Goal: Task Accomplishment & Management: Manage account settings

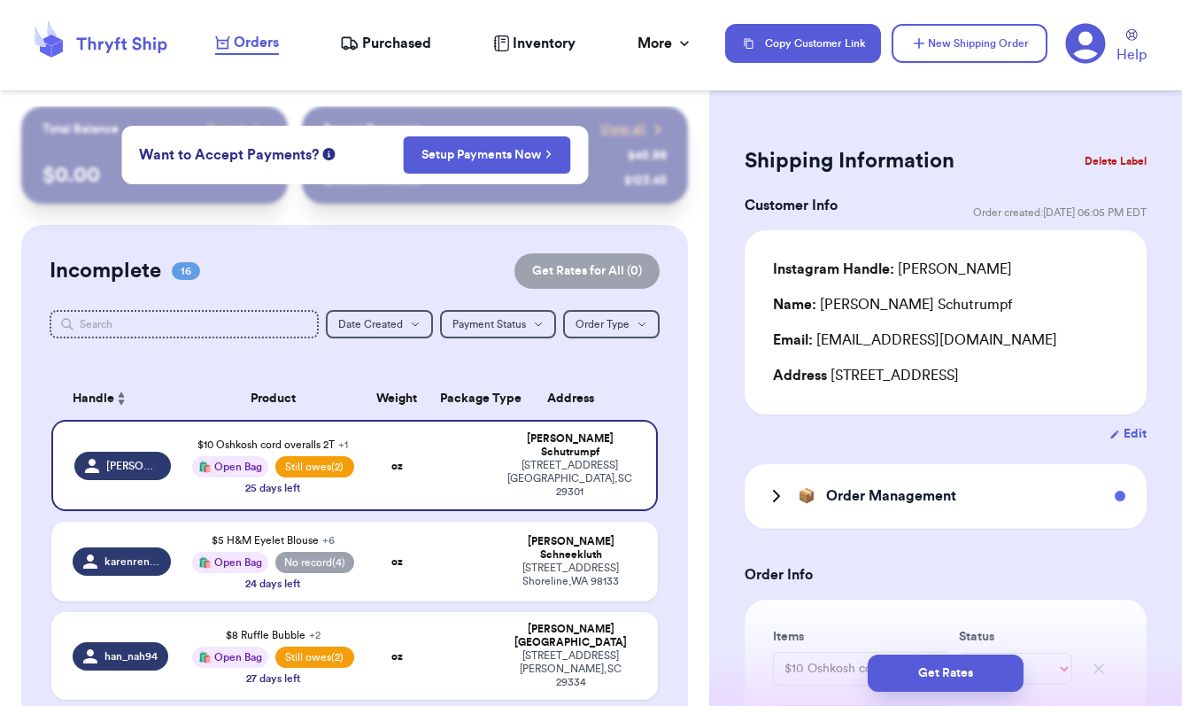
select select "unpaid"
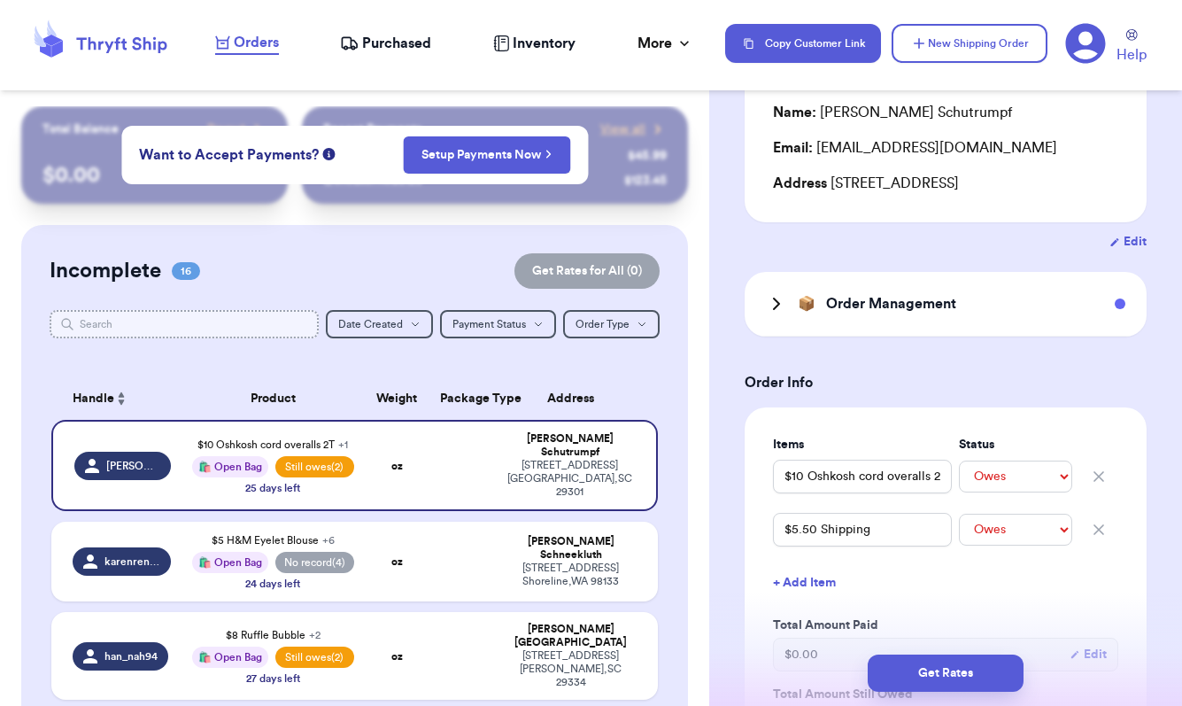
click at [210, 322] on input "text" at bounding box center [184, 324] width 269 height 28
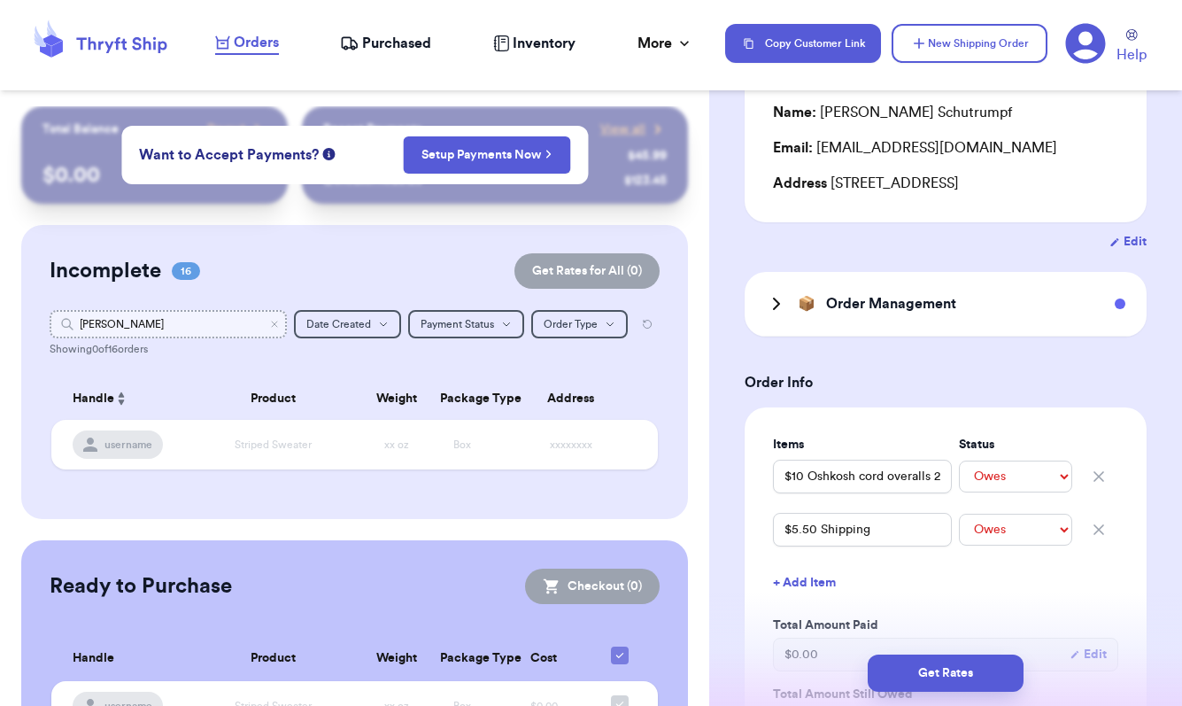
type input "[PERSON_NAME]"
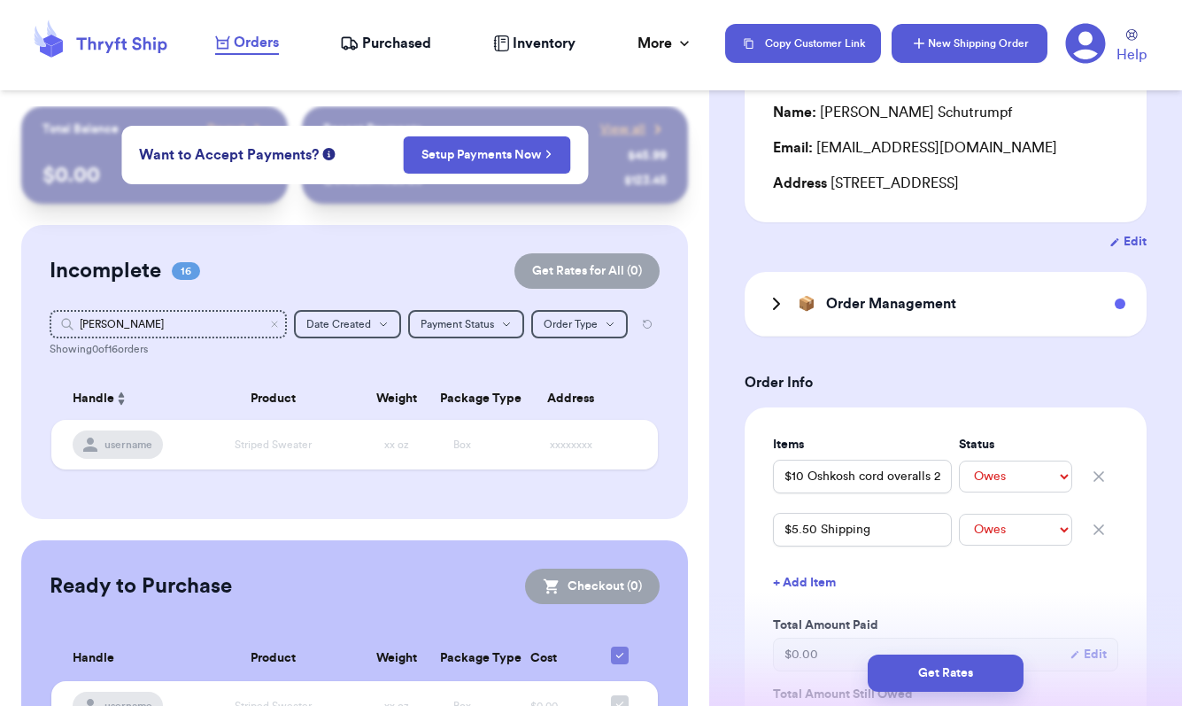
drag, startPoint x: 260, startPoint y: 339, endPoint x: 947, endPoint y: 42, distance: 748.3
click at [947, 42] on button "New Shipping Order" at bounding box center [970, 43] width 156 height 39
select select "unknown"
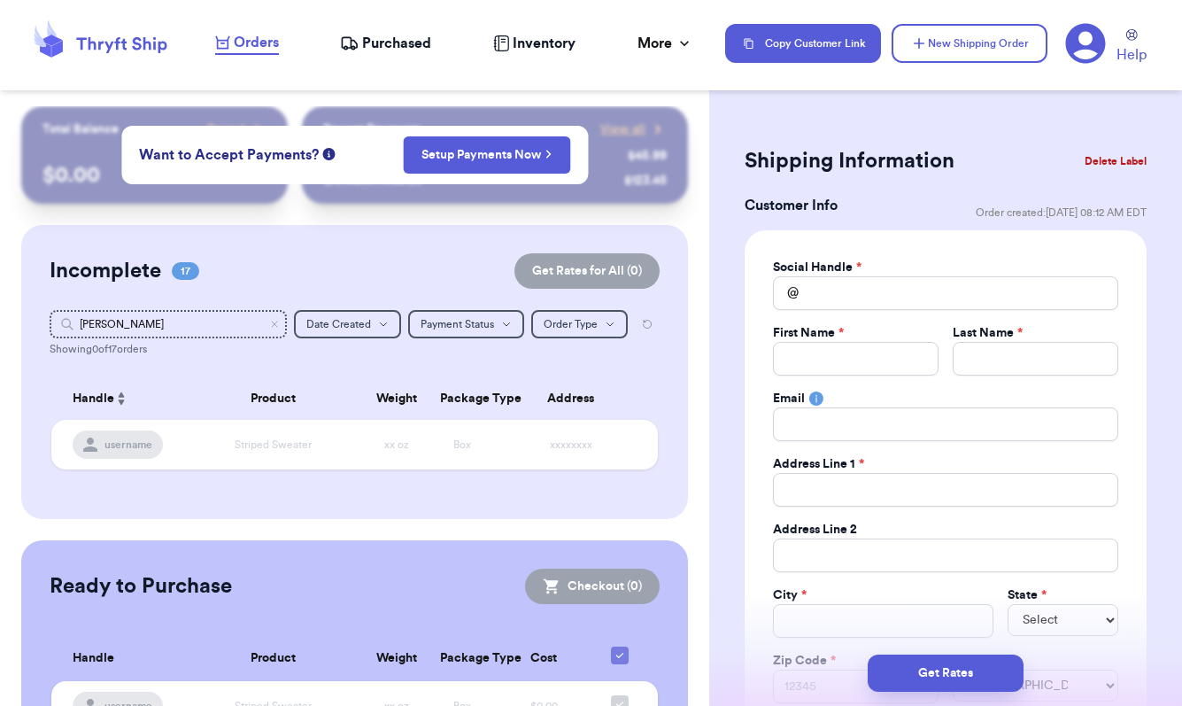
click at [259, 44] on span "Orders" at bounding box center [256, 42] width 45 height 21
click at [251, 42] on span "Orders" at bounding box center [256, 42] width 45 height 21
click at [274, 322] on icon "Clear search" at bounding box center [274, 324] width 11 height 11
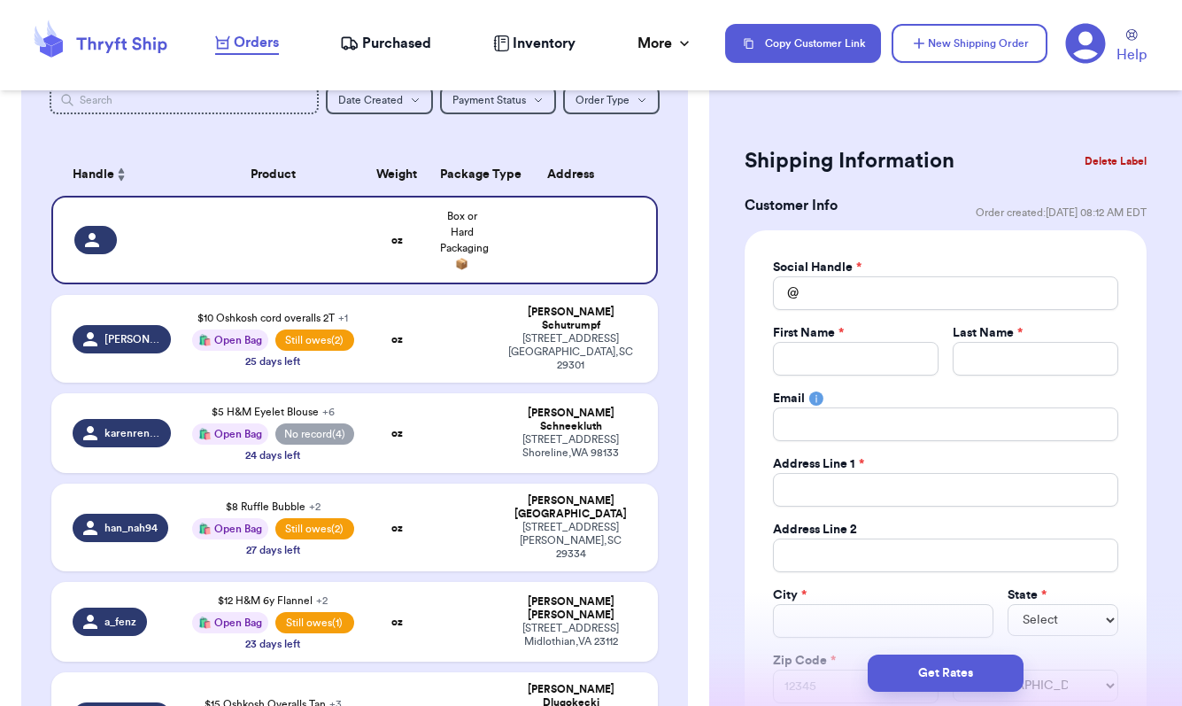
scroll to position [242, 0]
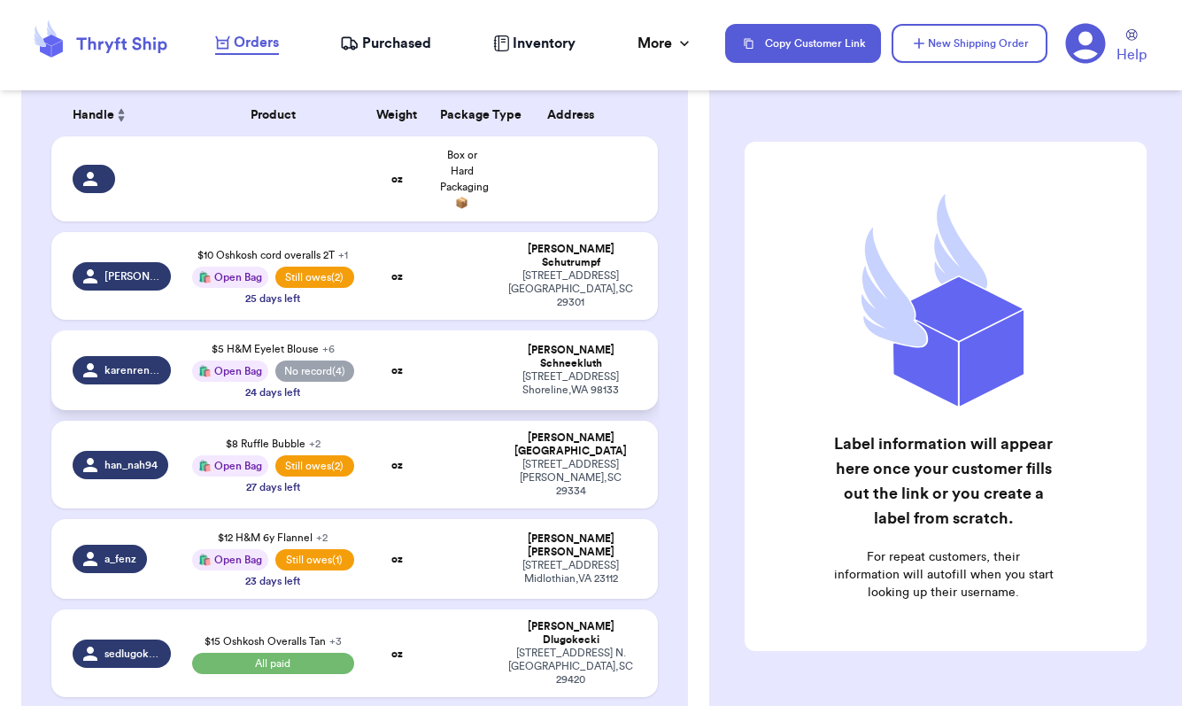
scroll to position [323, 0]
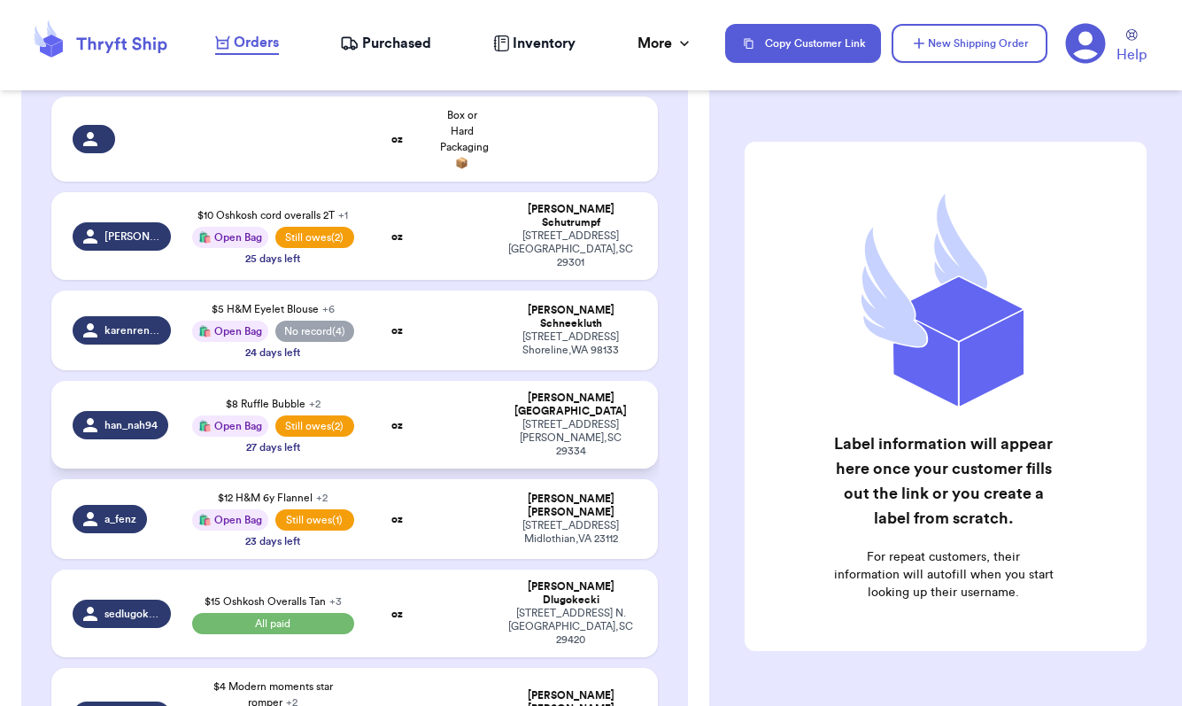
click at [148, 421] on span "han_nah94" at bounding box center [130, 425] width 53 height 14
select select "unpaid"
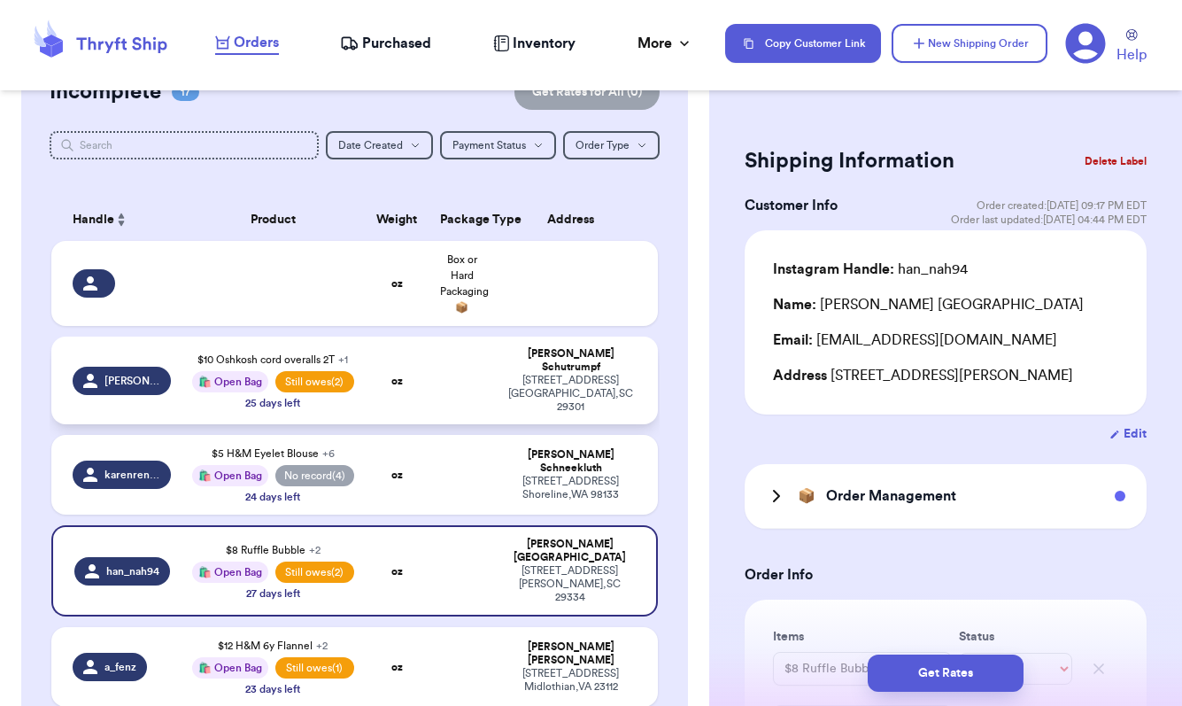
scroll to position [181, 0]
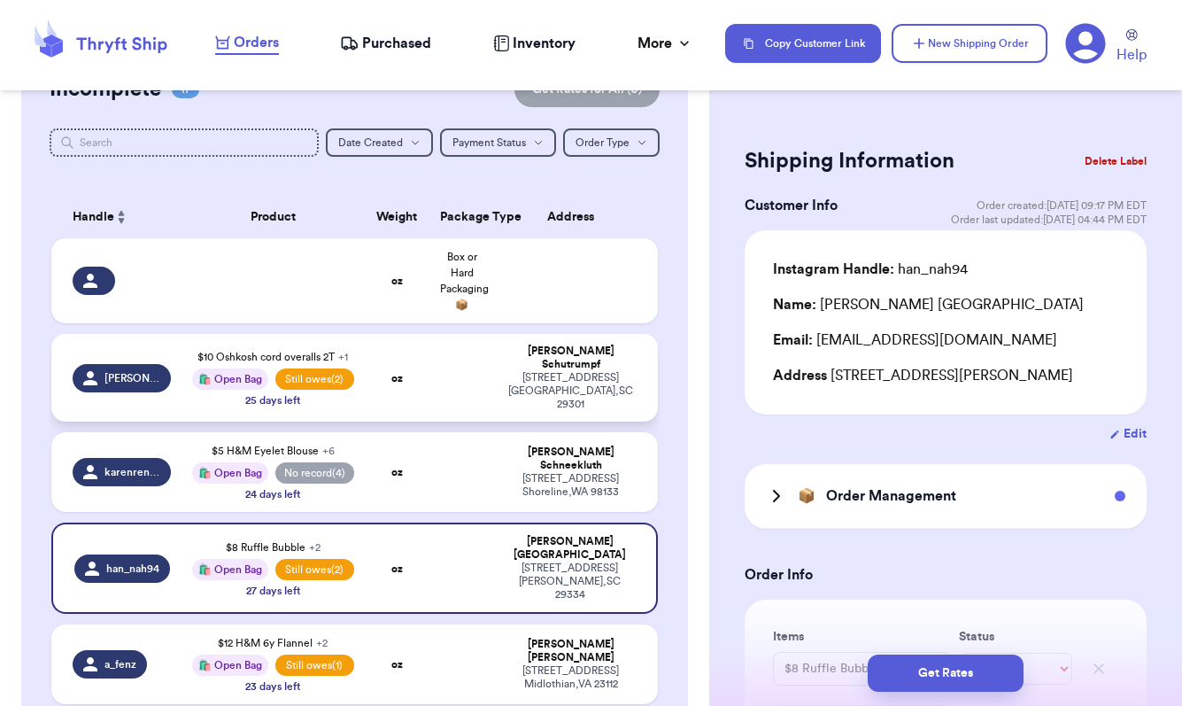
click at [373, 371] on td "oz" at bounding box center [398, 378] width 66 height 88
type input "$10 Oshkosh cord overalls 2T"
type input "$5.50 Shipping"
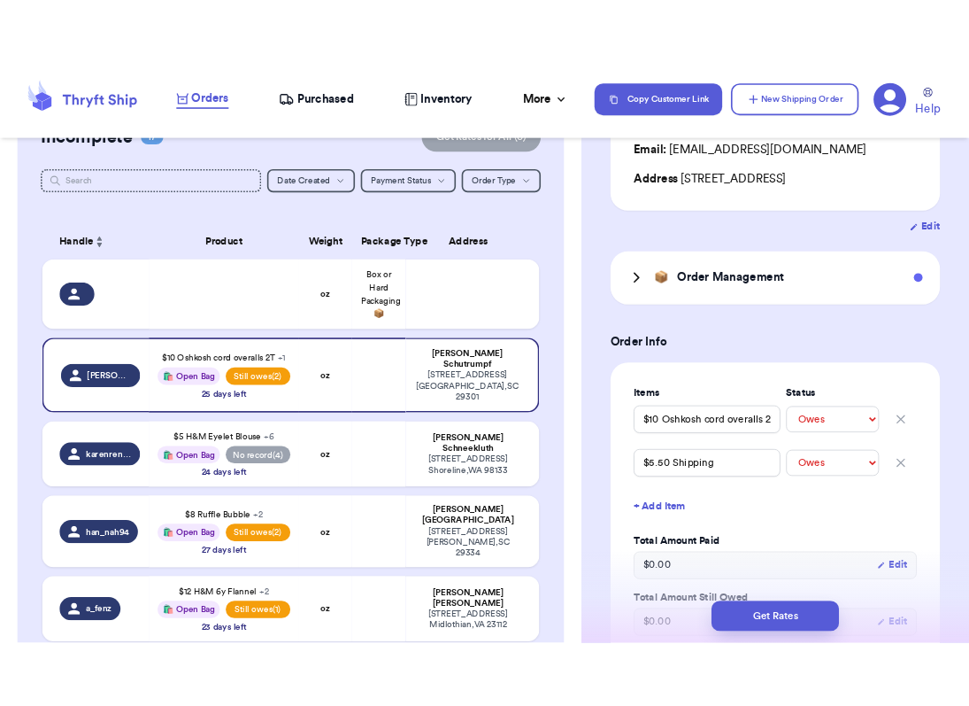
scroll to position [404, 0]
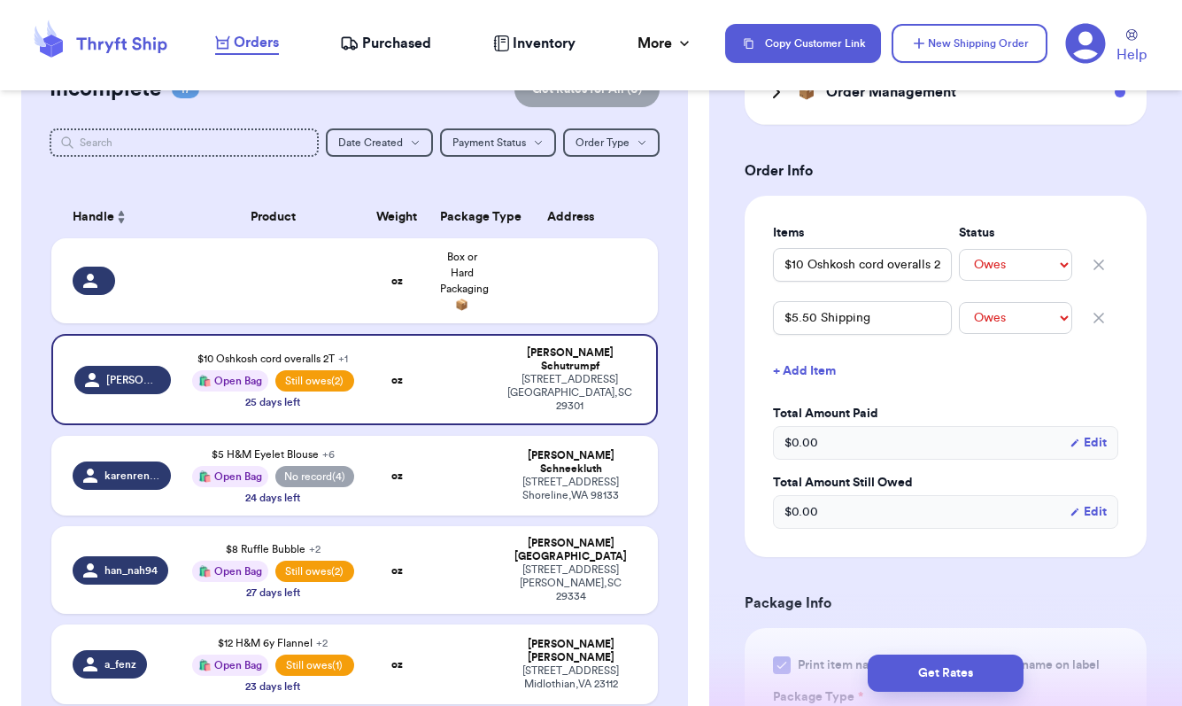
click at [815, 375] on button "+ Add Item" at bounding box center [945, 370] width 359 height 39
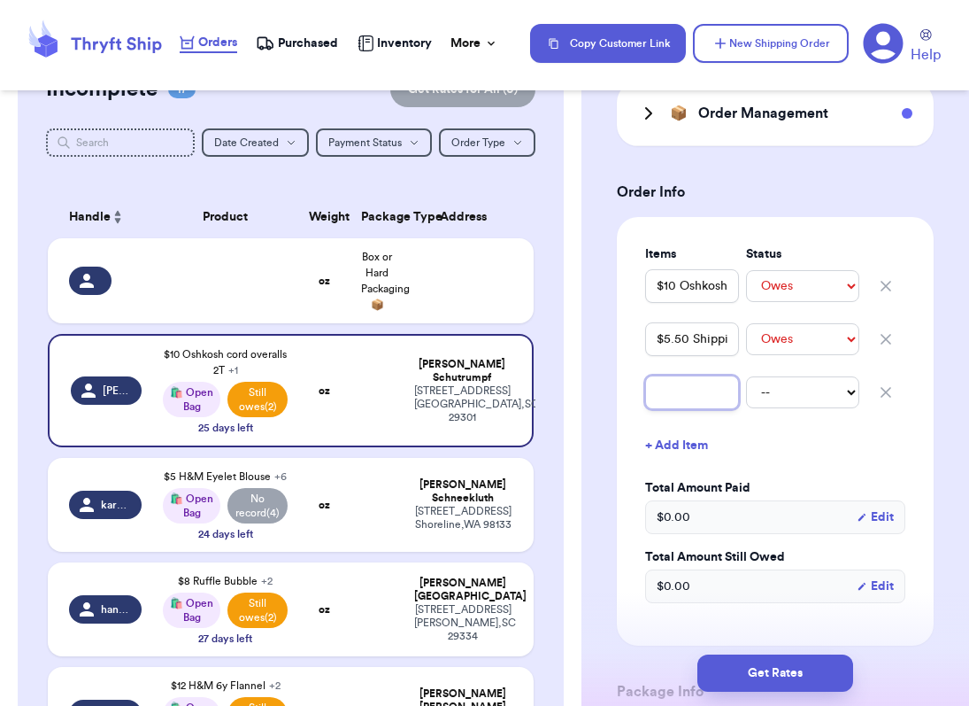
click at [678, 397] on input "text" at bounding box center [692, 392] width 94 height 34
type input "$"
type input "$9"
type input "$9 H"
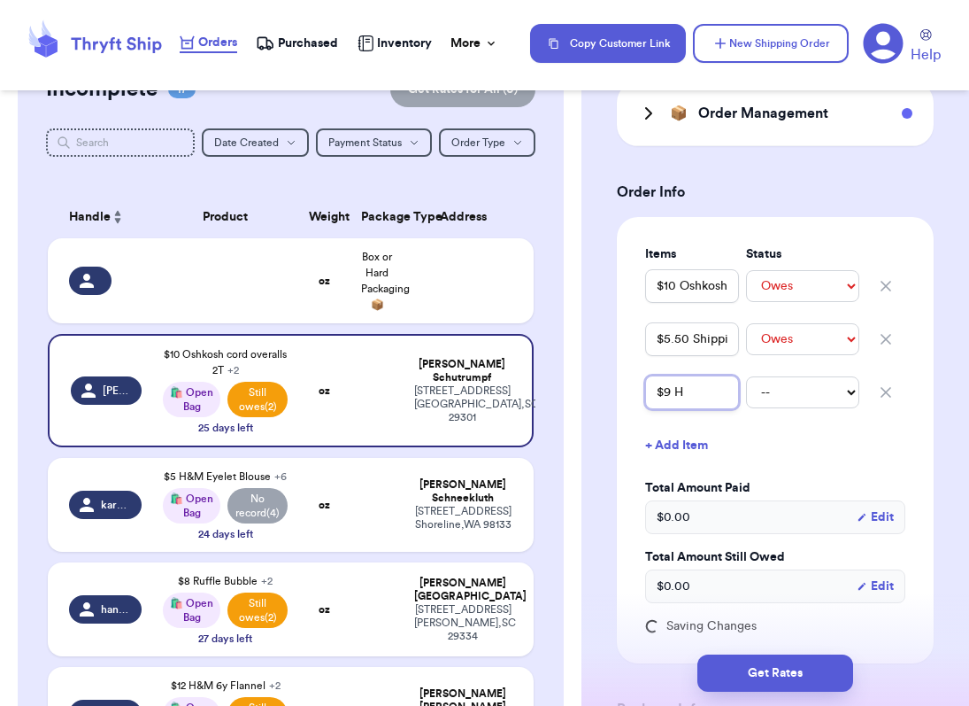
type input "$9 HA"
type input "$9 HA *"
type input "$9 HA *y"
type input "$9 HA *"
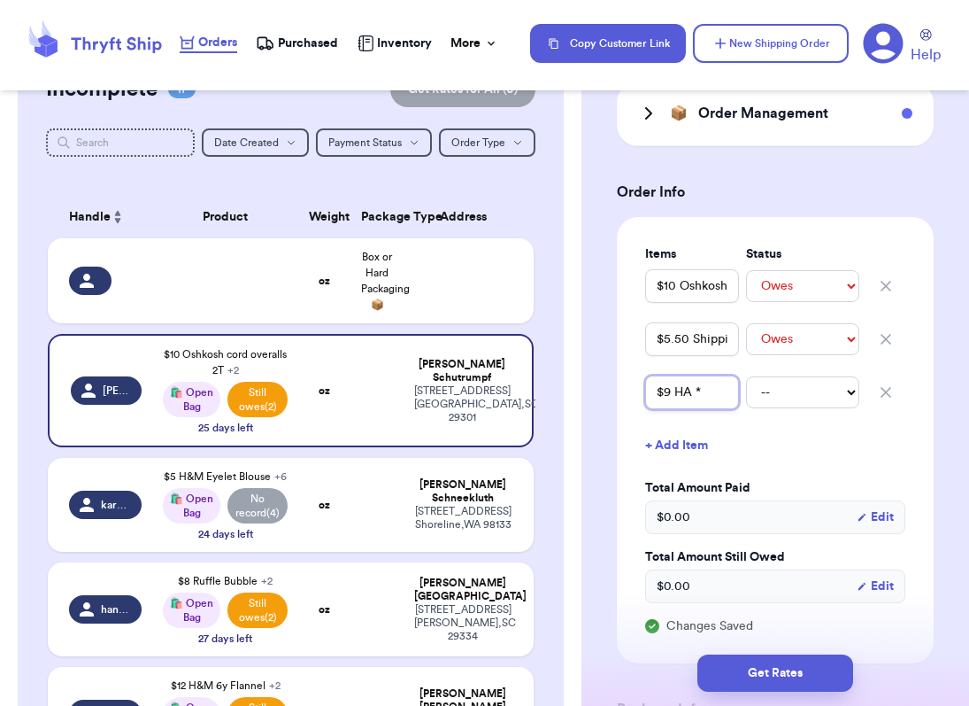
type input "$9 HA"
type input "$9 HA 8"
type input "$9 HA 8Y"
type input "$9 HA 8Y C"
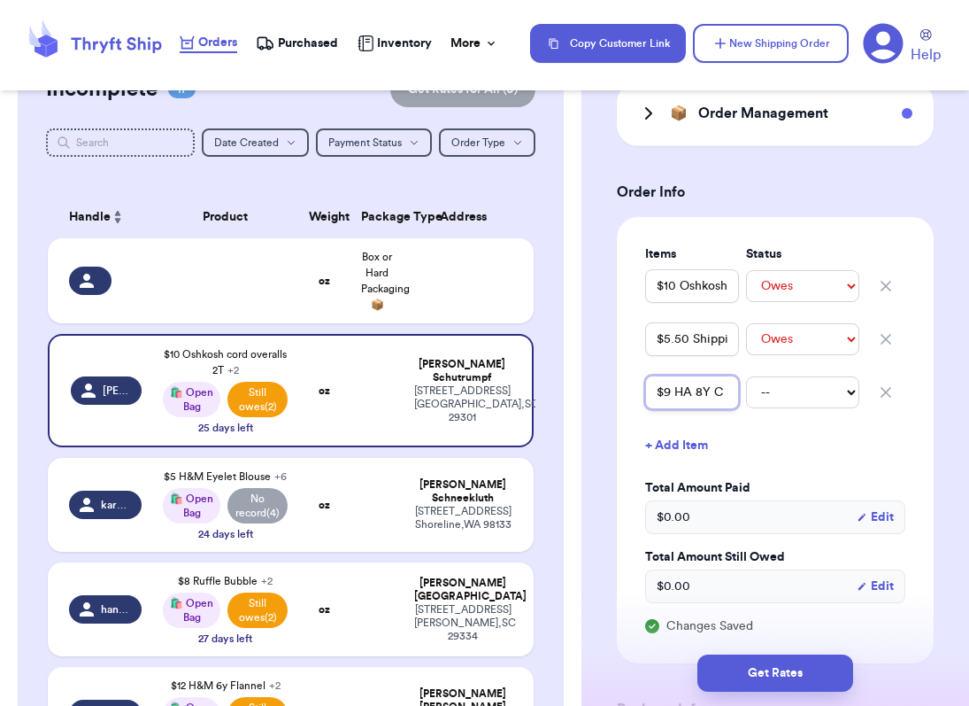
type input "$9 HA 8Y Co"
type input "$9 HA 8Y Cor"
type input "$9 HA 8Y Cord"
type input "$9 HA 8Y Cords"
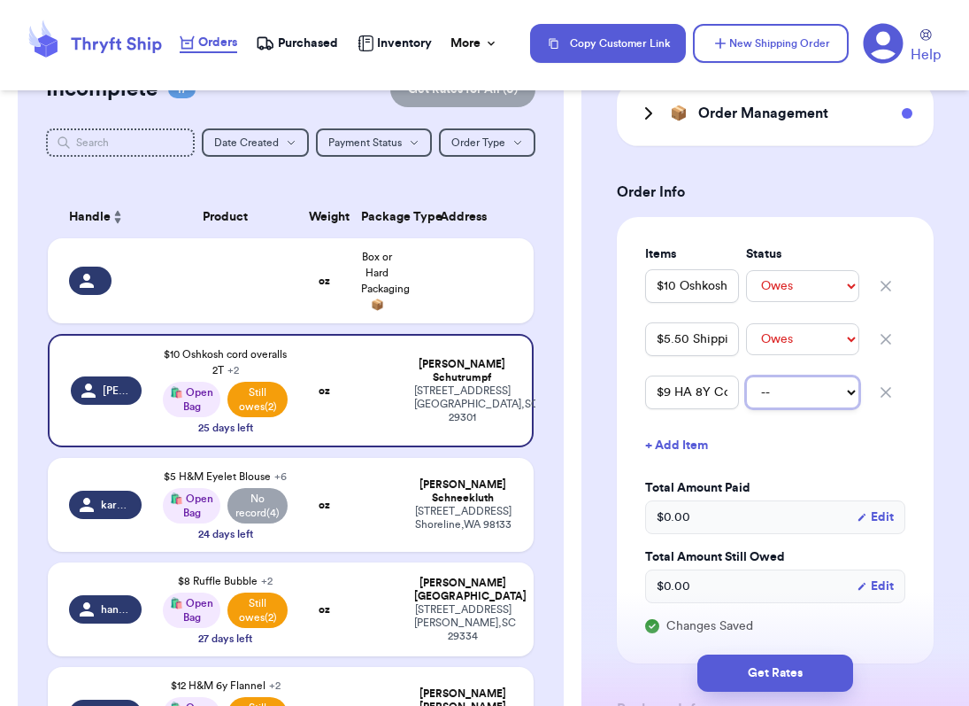
select select "unpaid"
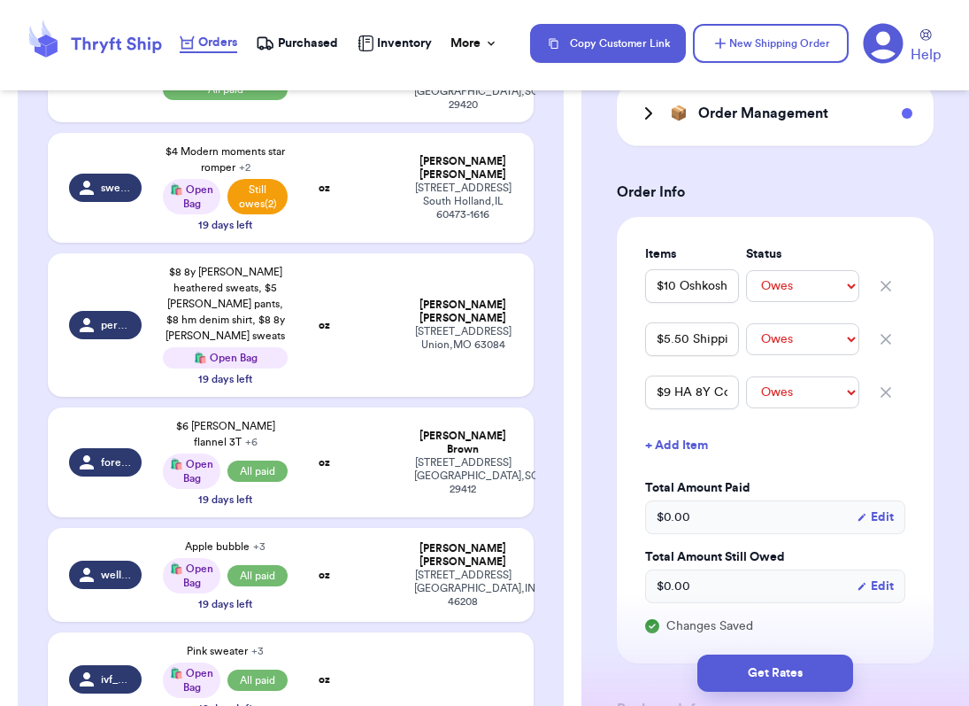
scroll to position [933, 0]
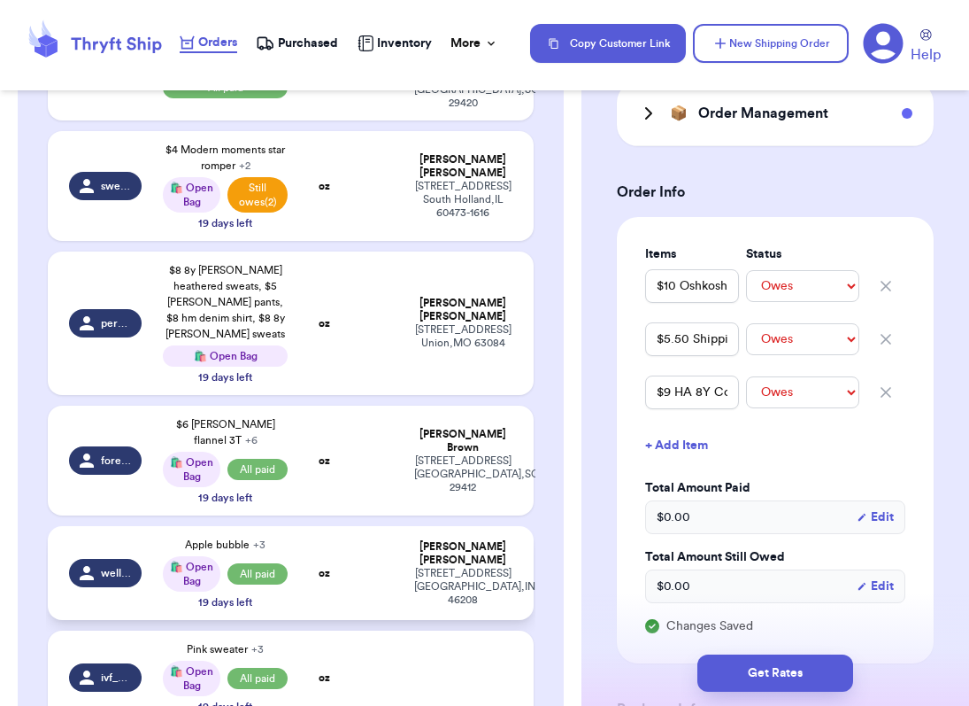
click at [131, 559] on div "wellwornwallace" at bounding box center [105, 573] width 73 height 28
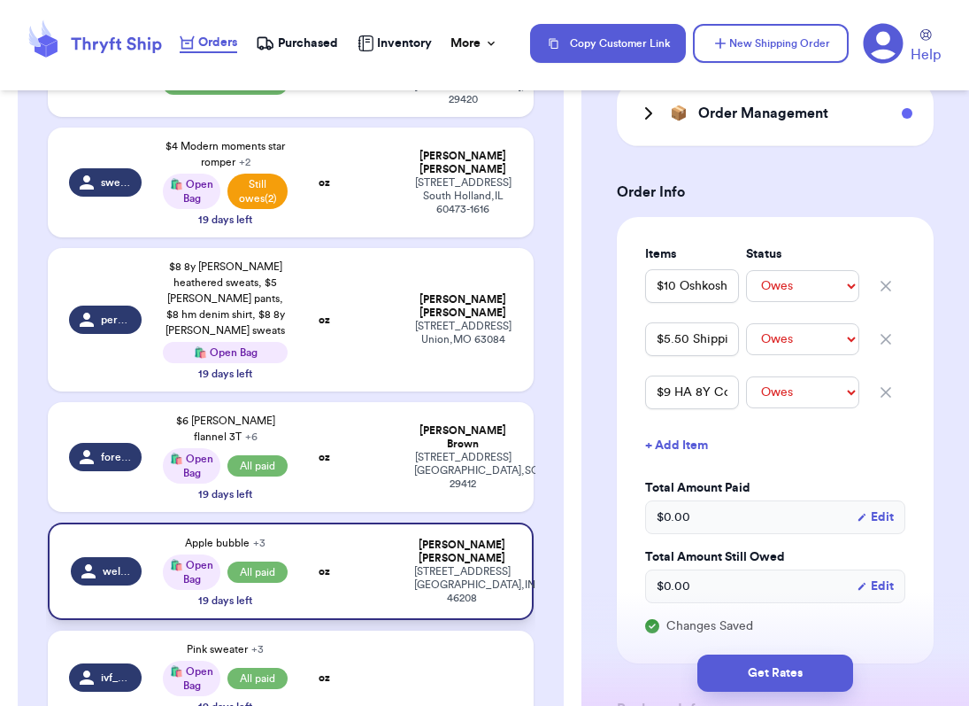
type input "$8 H&M boots"
select select "paid"
type input "Apple bubble"
select select "paid"
type input "Zara dress"
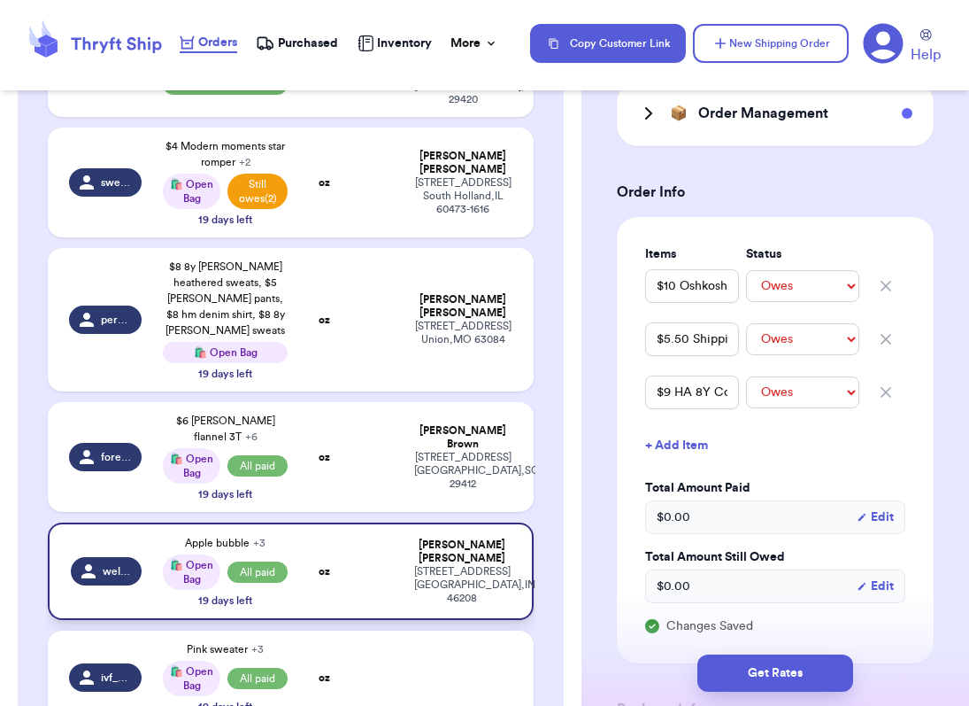
select select "paid"
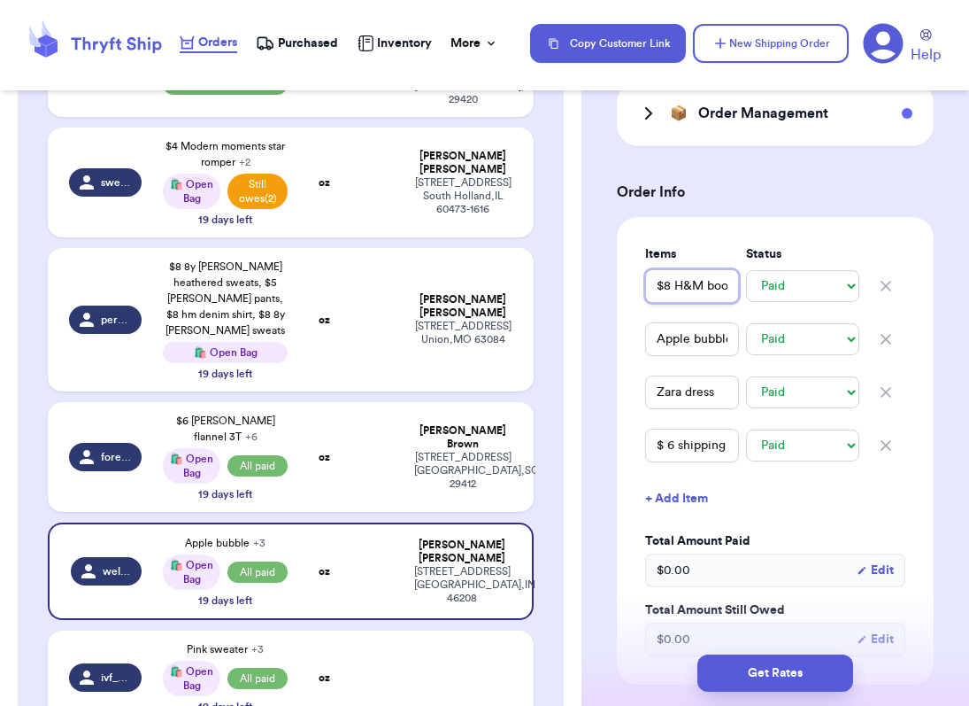
click at [714, 293] on input "$8 H&M boots" at bounding box center [692, 286] width 94 height 34
click at [692, 503] on button "+ Add Item" at bounding box center [775, 498] width 274 height 39
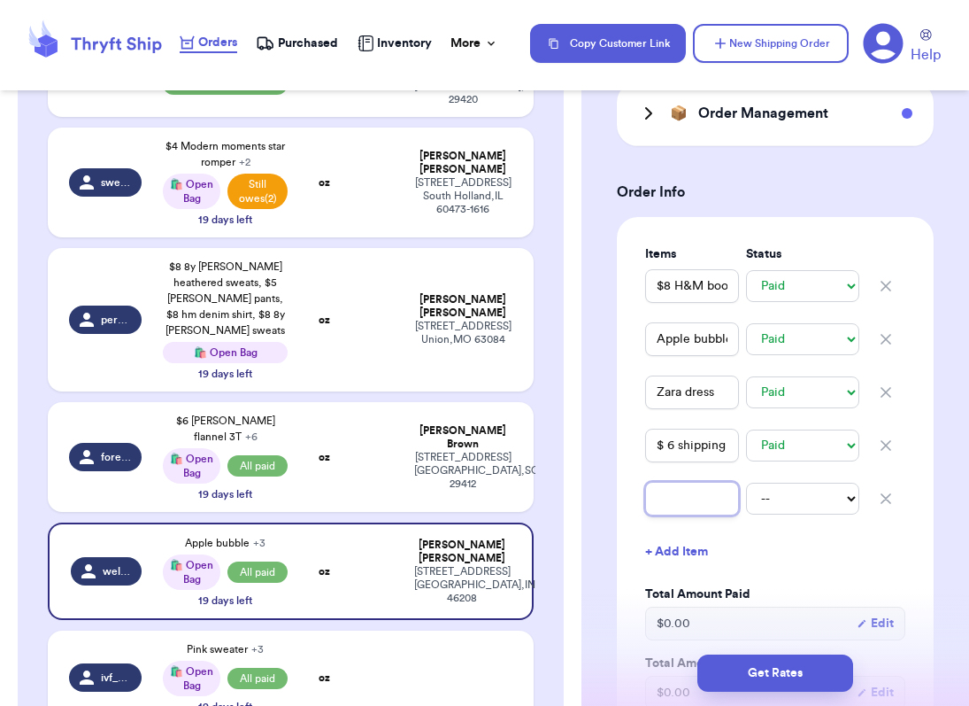
click at [664, 509] on input "text" at bounding box center [692, 499] width 94 height 34
type input "$"
type input "$8"
type input "$8 H"
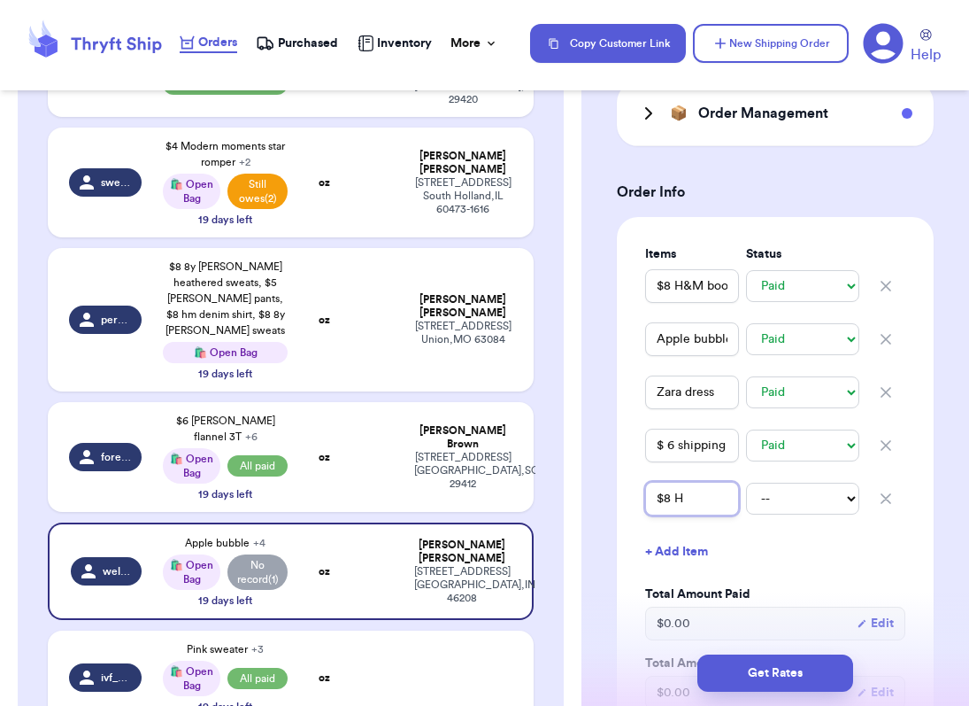
type input "$8 HM"
type input "$8 HM C"
type input "$8 HM Co"
type input "$8 HM Cor"
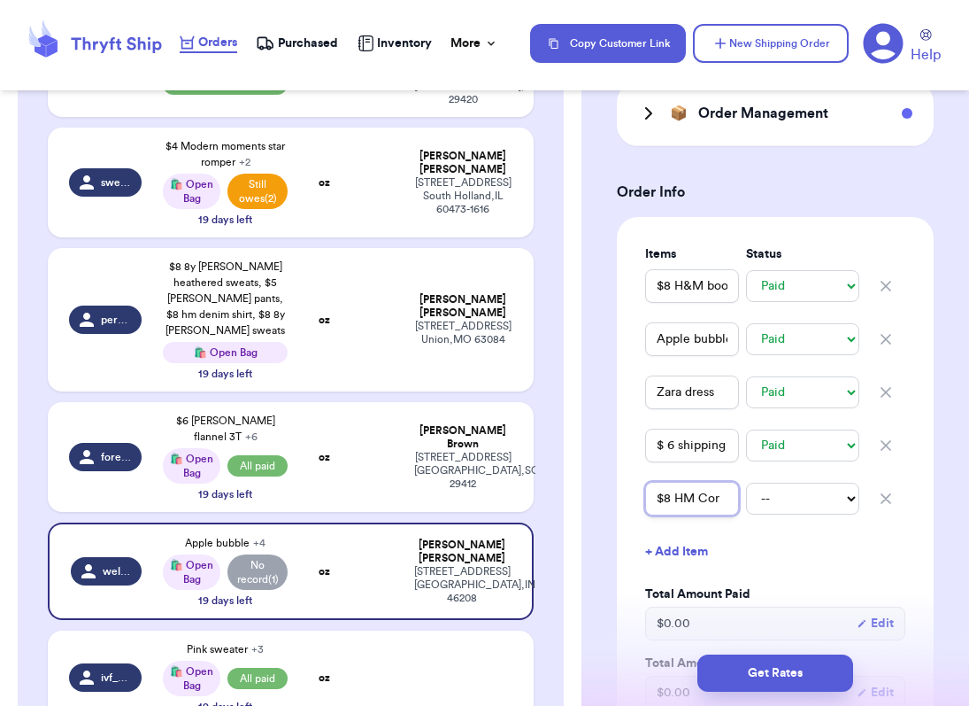
type input "$8 HM Cord"
type input "$8 HM Cords"
type input "$8 HM Cords 6"
type input "$8 HM Cords 6Y"
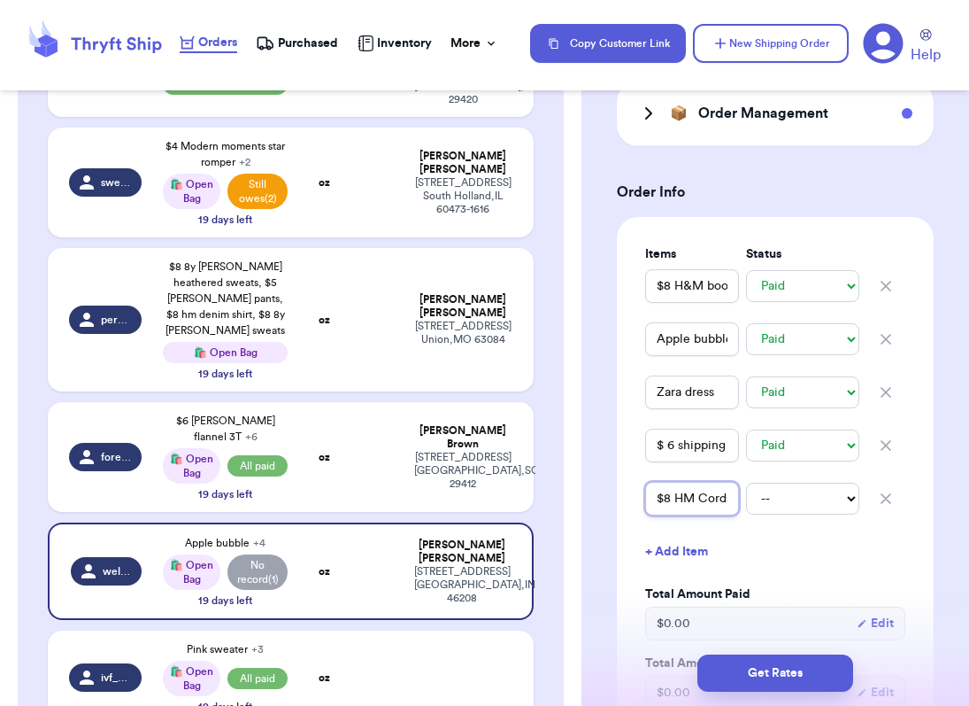
type input "$8 HM Cords 6Y"
select select "unpaid"
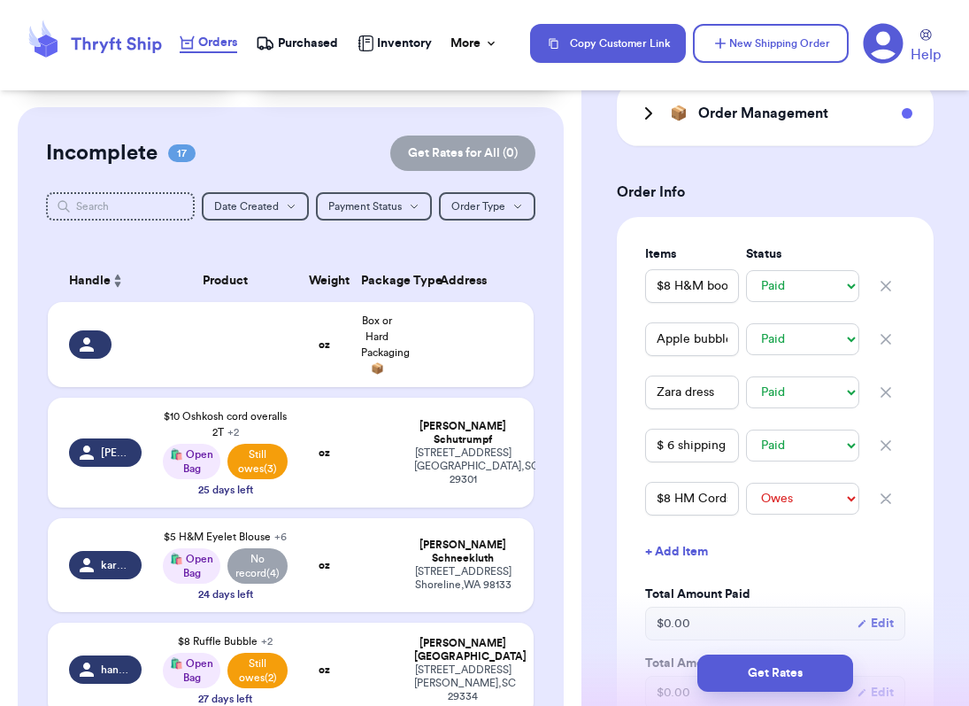
scroll to position [110, 0]
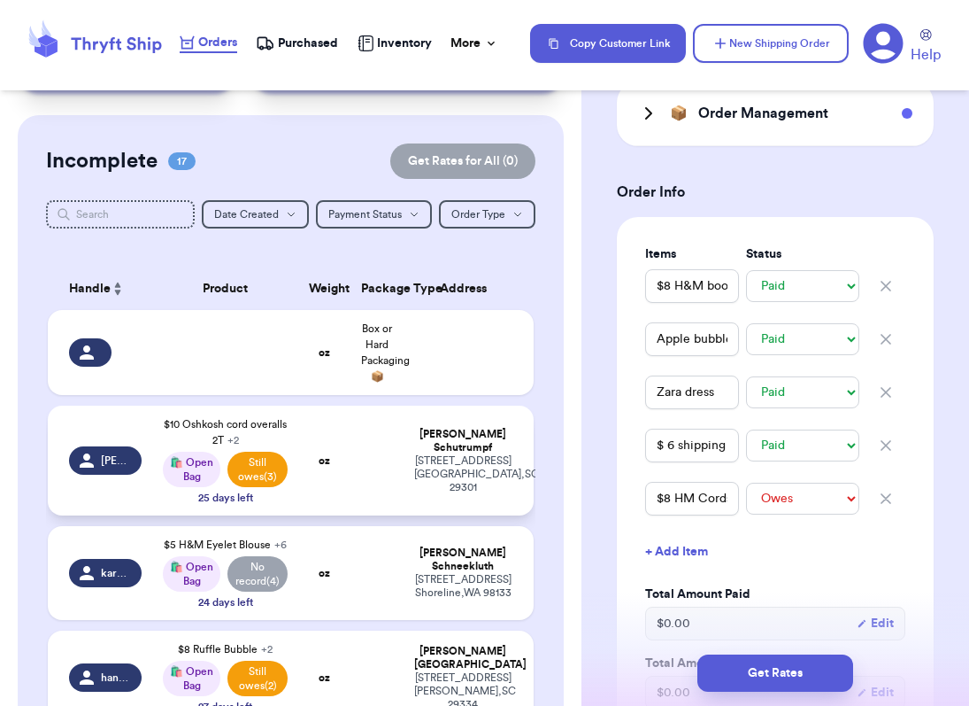
click at [390, 464] on td at bounding box center [377, 460] width 52 height 110
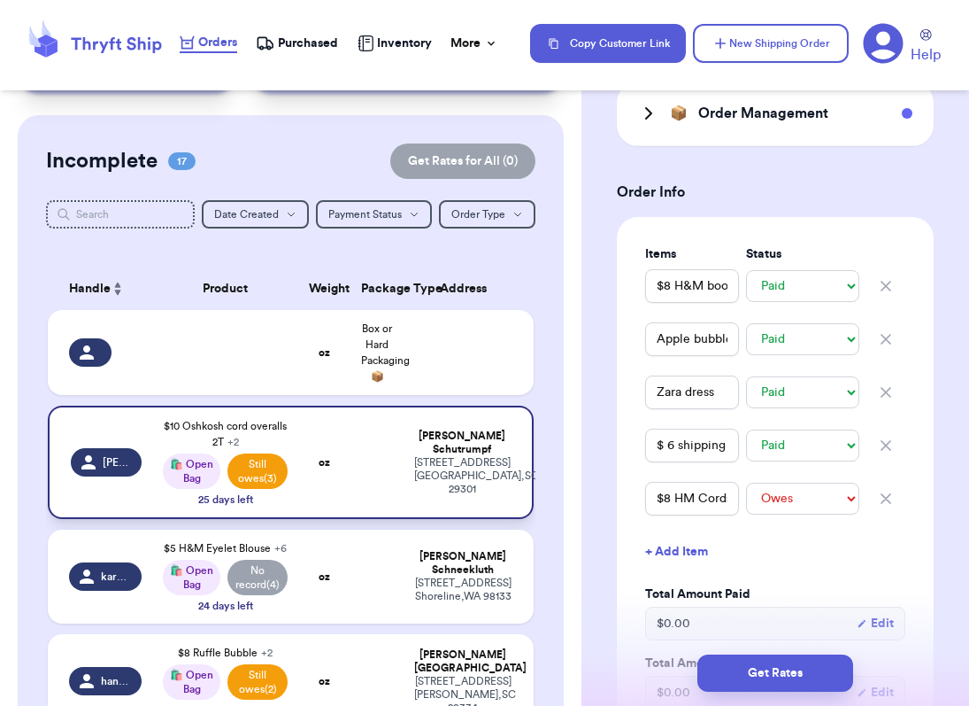
type input "$10 Oshkosh cord overalls 2T"
select select "unpaid"
type input "$5.50 Shipping"
select select "unpaid"
type input "$9 HA 8Y Cords"
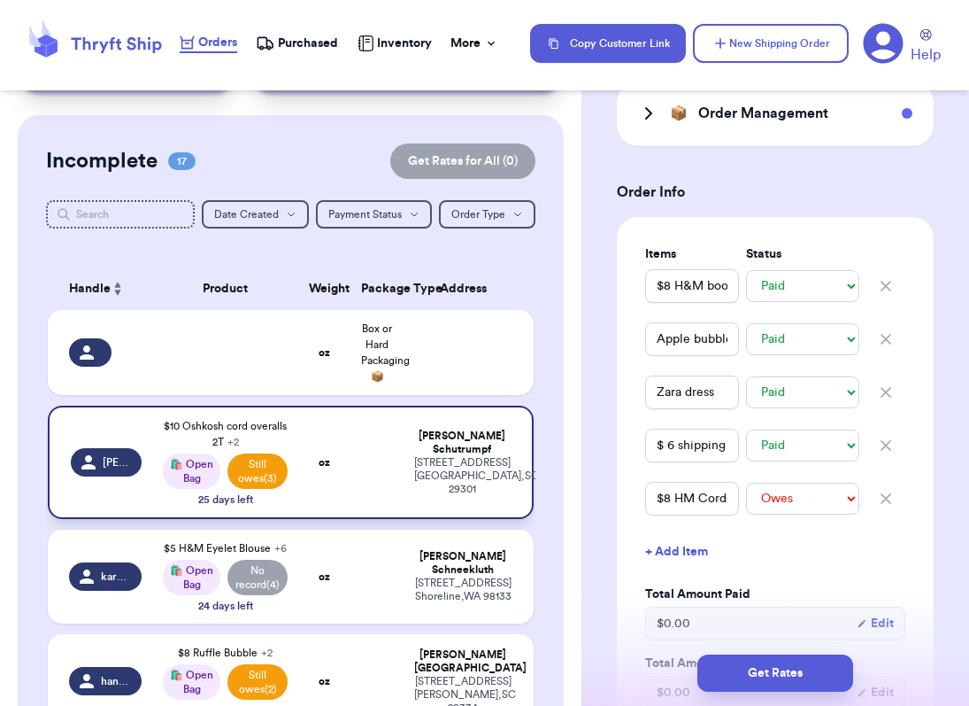
select select "unpaid"
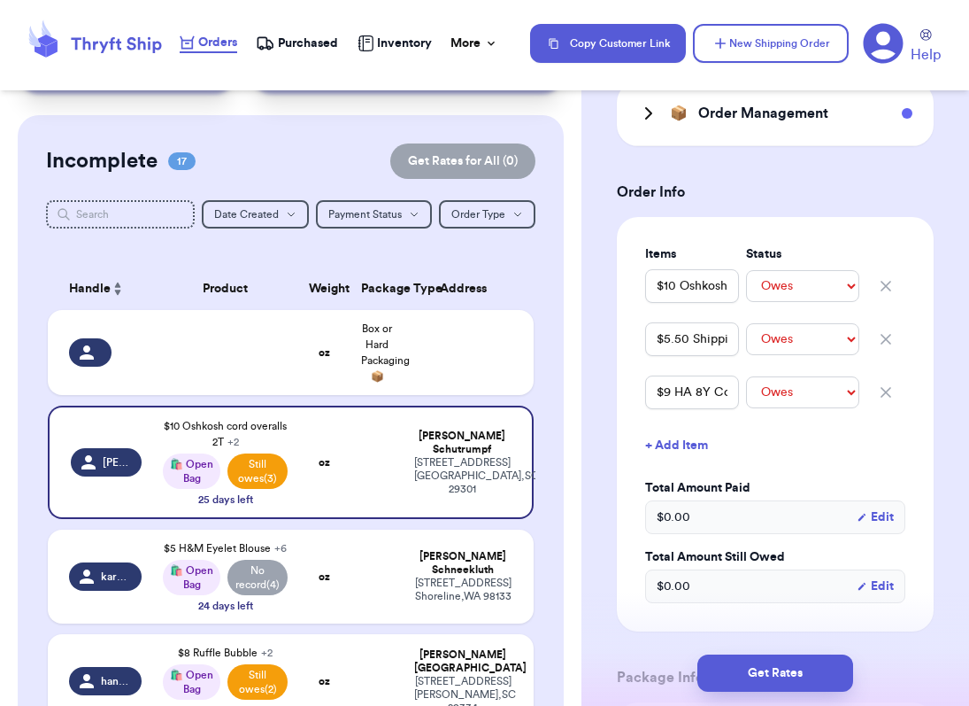
click at [671, 451] on button "+ Add Item" at bounding box center [775, 445] width 274 height 39
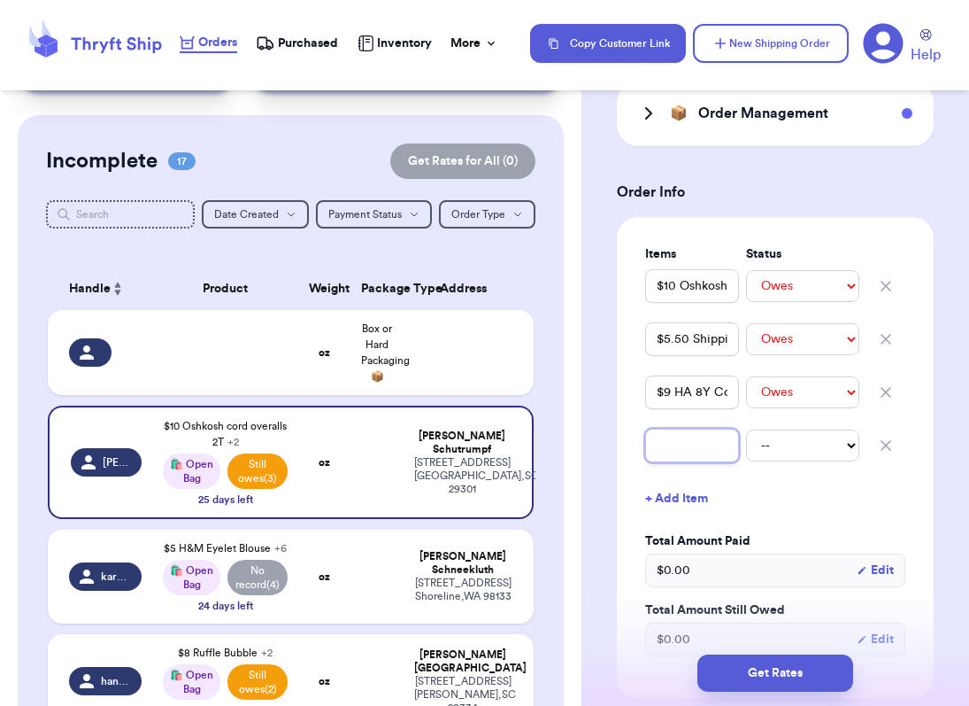
click at [679, 451] on input "text" at bounding box center [692, 445] width 94 height 34
type input "$"
type input "$8"
type input "$8 T"
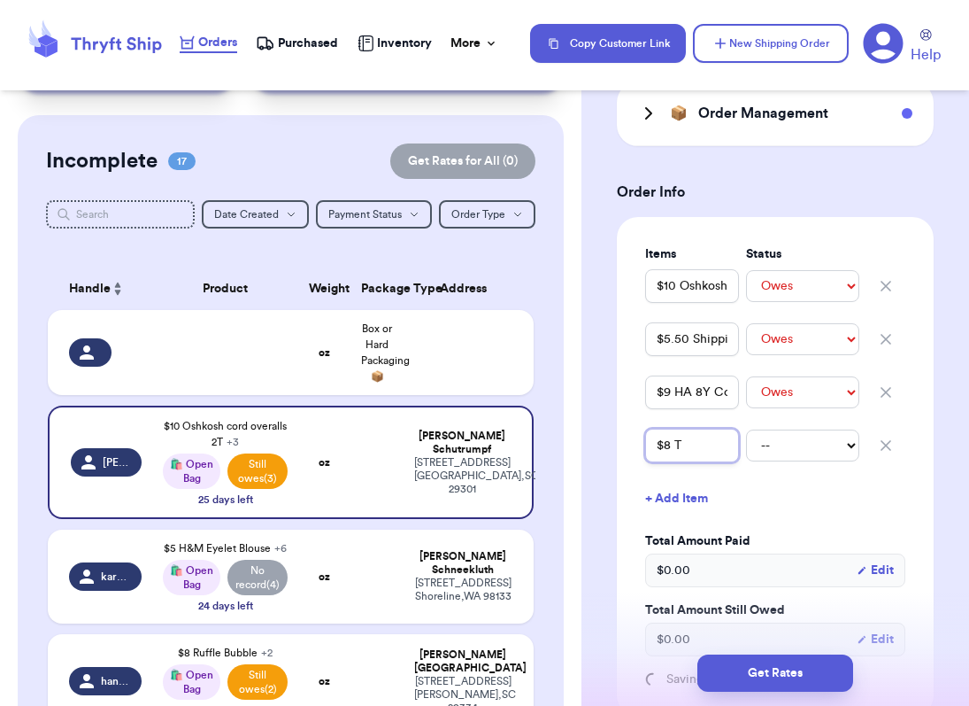
type input "$8 Ta"
type input "$8 Tah"
type input "$8 Taha"
type input "$8 Tahar"
type input "$8 Tahari"
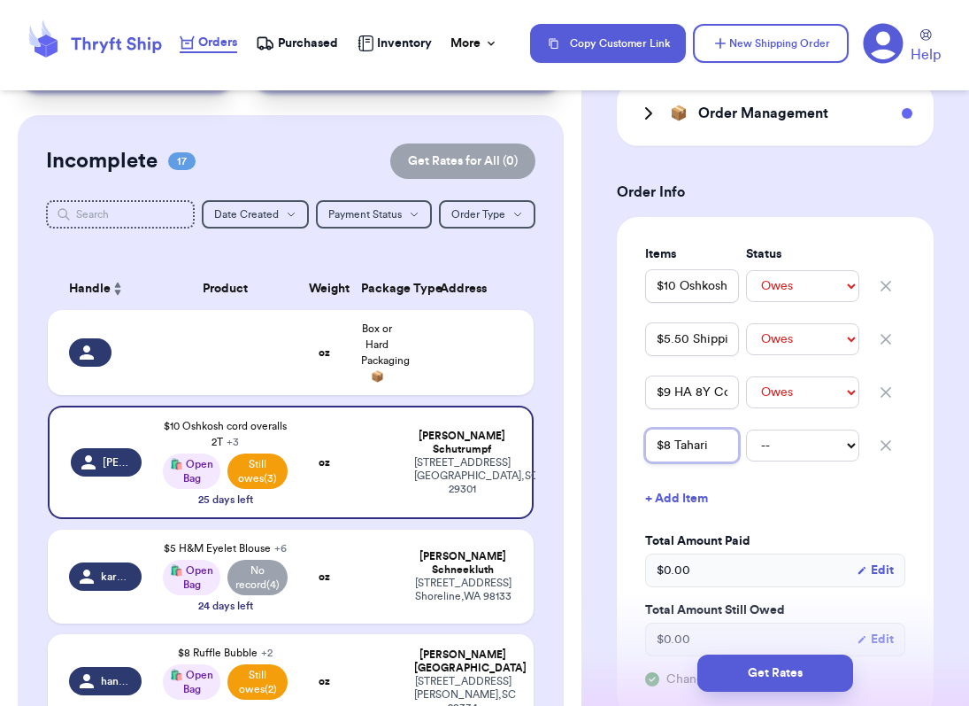
type input "$8 Tahari"
type input "$8 Tahari c"
type input "$8 Tahari co"
type input "$8 Tahari cor"
type input "$8 Tahari cord"
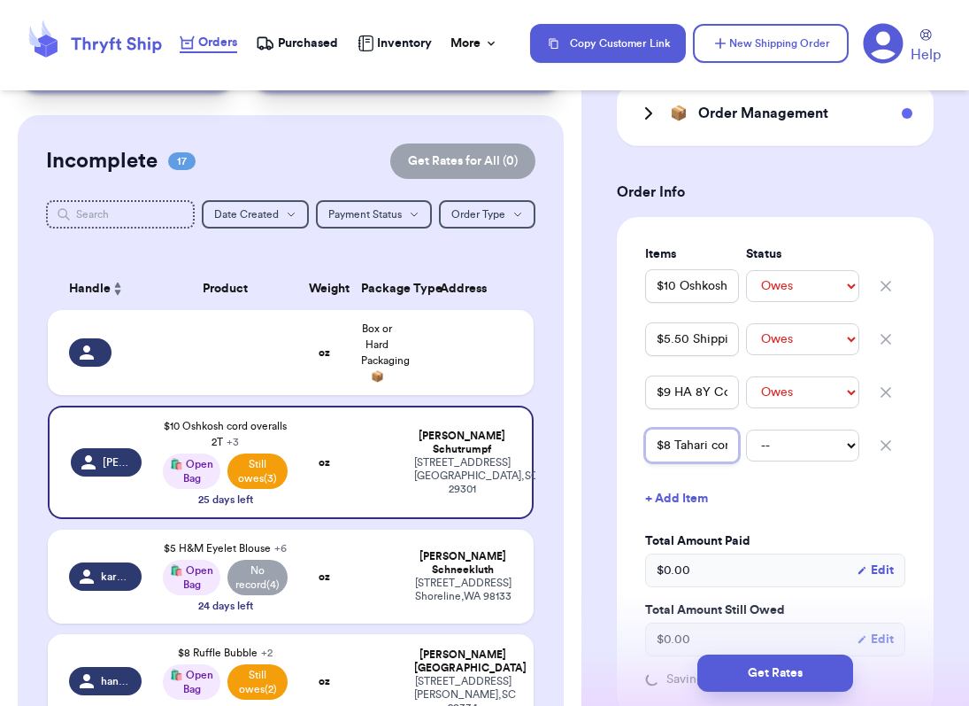
type input "$8 Tahari cord"
type input "$8 Tahari cord s"
type input "$8 Tahari cord sh"
type input "$8 Tahari cord s"
type input "$8 Tahari cord"
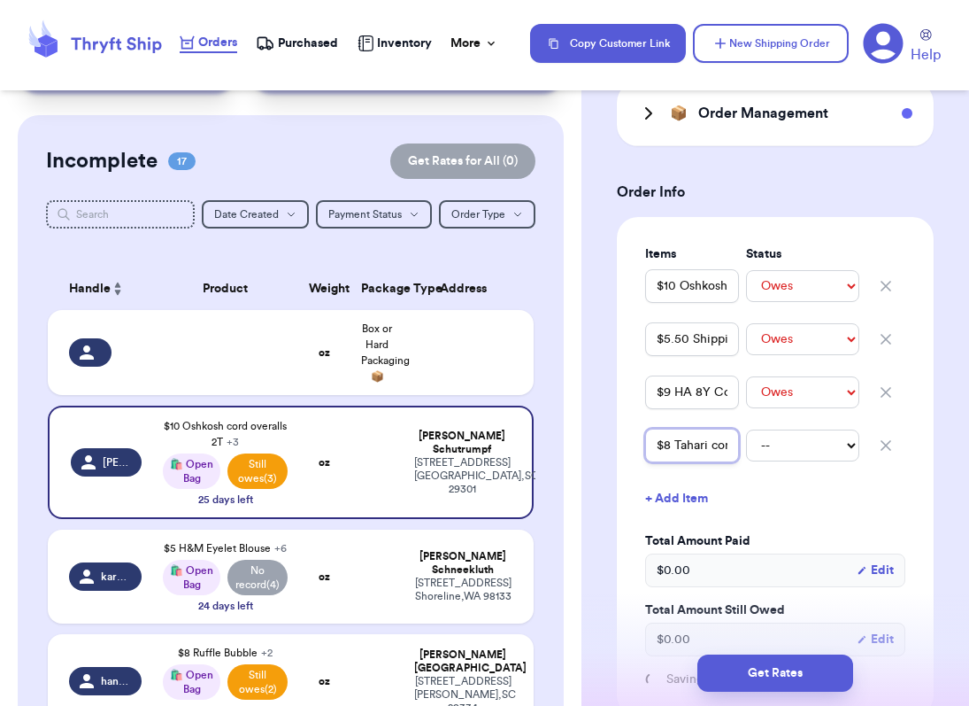
type input "$8 Tahari cord"
type input "$8 Tahari cor"
type input "$8 Tahari co"
type input "$8 Tahari c"
type input "$8 Tahari"
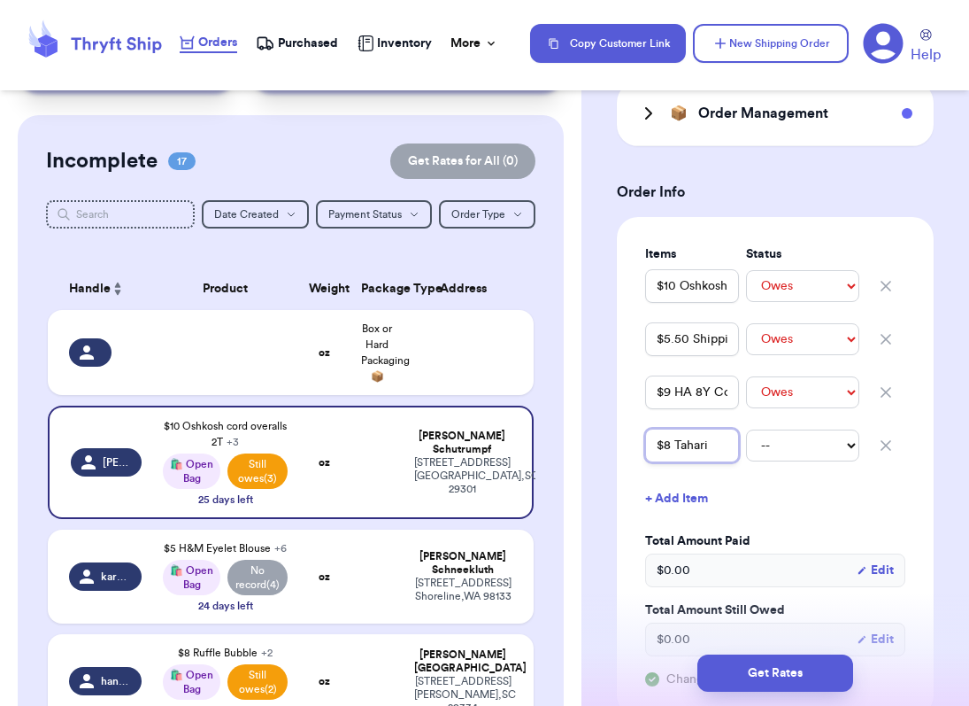
type input "$8 Tahari C"
type input "$8 Tahari Co"
type input "$8 [PERSON_NAME]"
type input "$8 Tahari Cord"
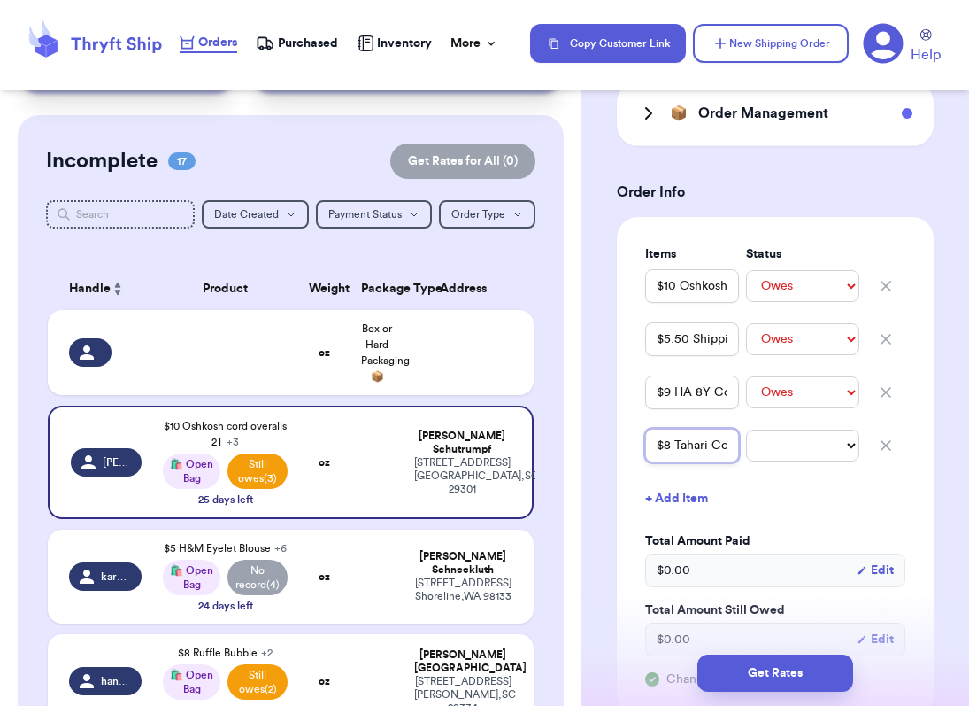
type input "$8 Tahari Cord S"
type input "$8 Tahari Cord Sk"
type input "$8 Tahari Cord Ski"
type input "$8 Tahari Cord Skir"
type input "$8 Tahari Cord Skirt"
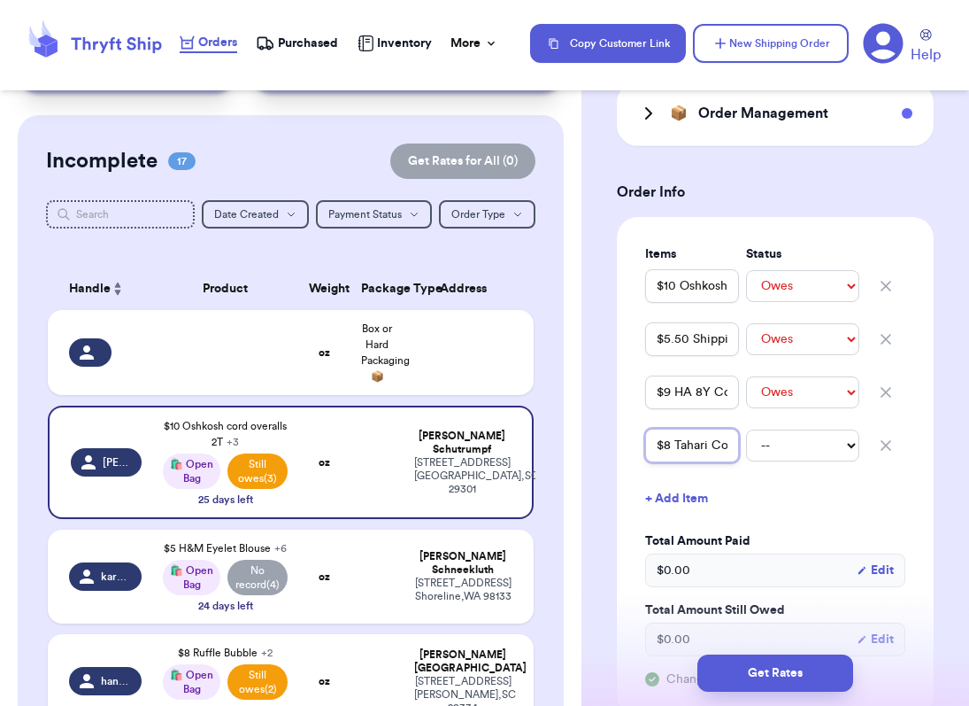
type input "$8 Tahari Cord Skirt"
select select "unpaid"
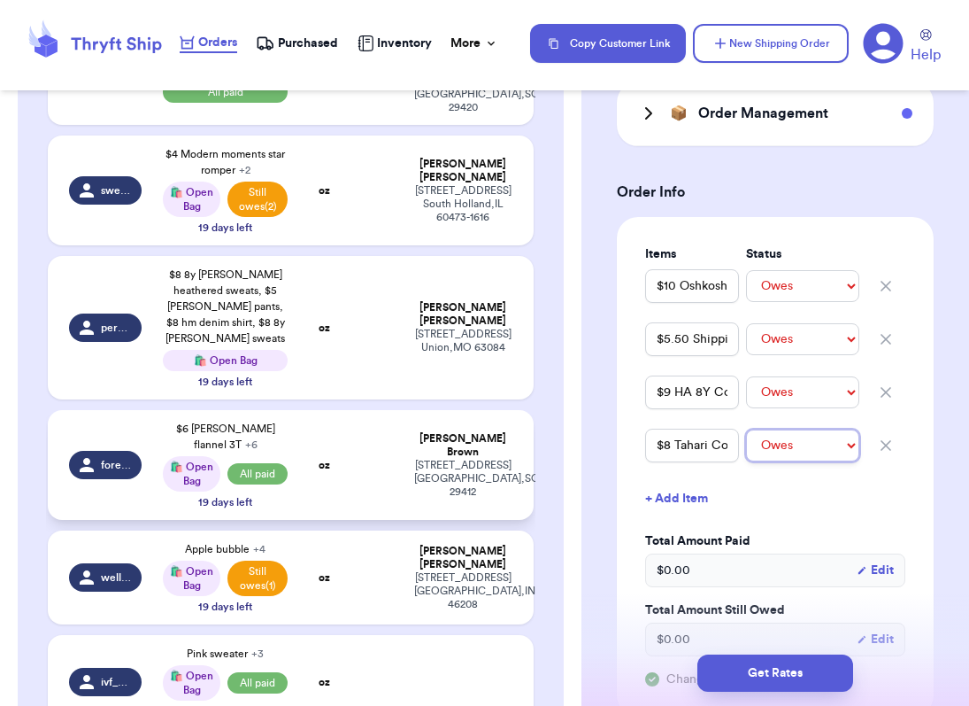
scroll to position [933, 0]
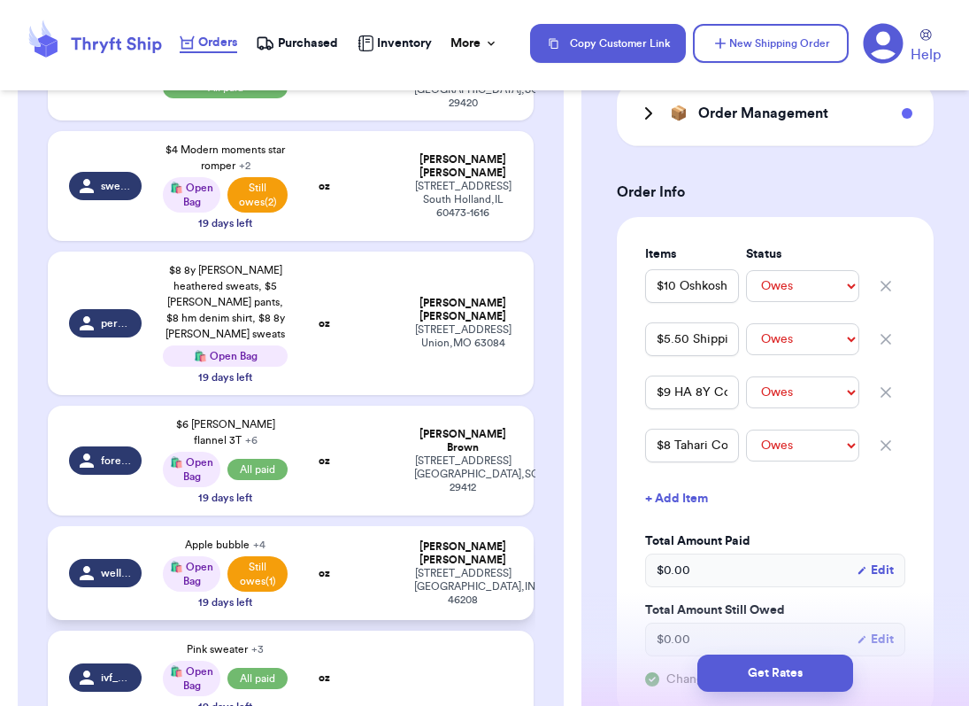
click at [112, 566] on span "wellwornwallace" at bounding box center [116, 573] width 30 height 14
type input "Apple bubble"
select select "paid"
type input "Zara dress"
select select "paid"
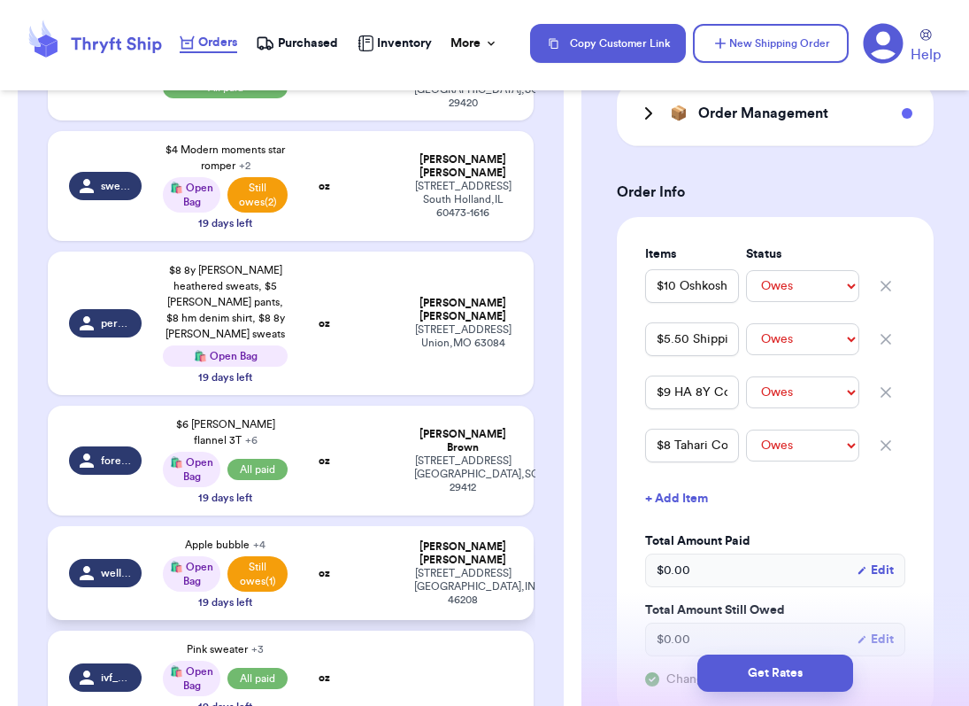
type input "$ 6 shipping"
select select "paid"
type input "$8 HM Cords 6Y"
select select "paid"
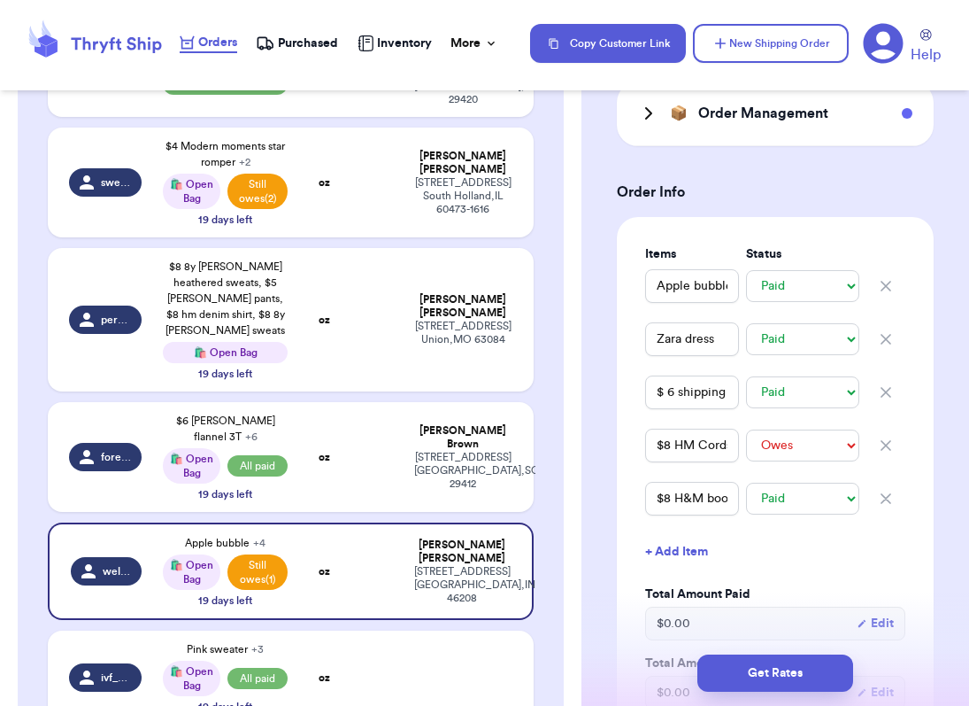
click at [682, 549] on button "+ Add Item" at bounding box center [775, 551] width 274 height 39
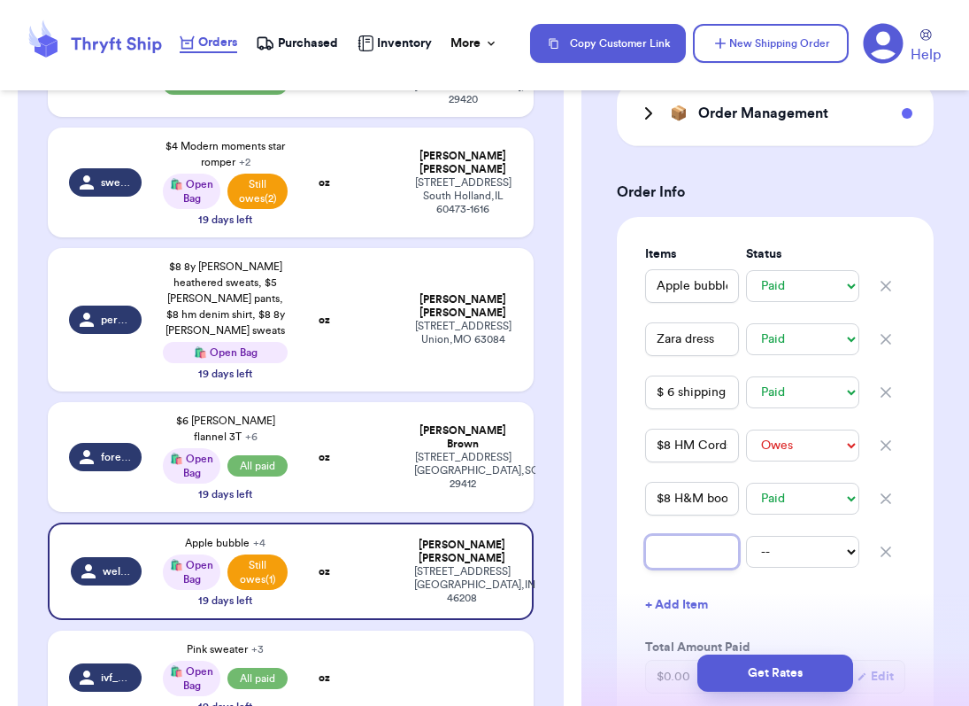
click at [681, 560] on input "text" at bounding box center [692, 552] width 94 height 34
type input "$"
type input "$1"
type input "$14"
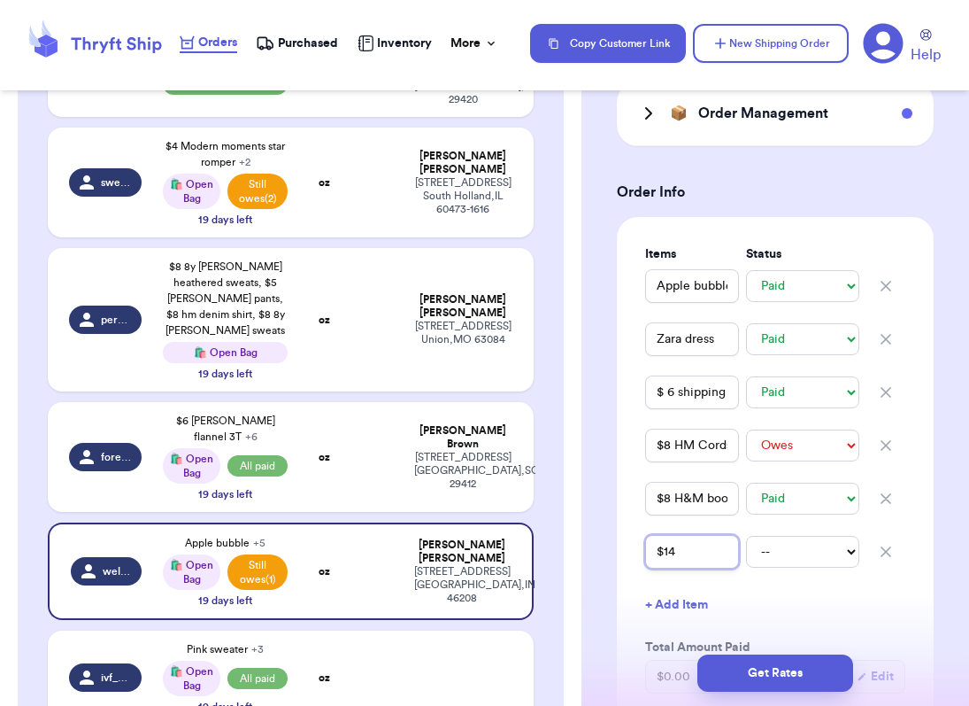
type input "$14 H"
type input "$14 H7"
type input "$14 H7M"
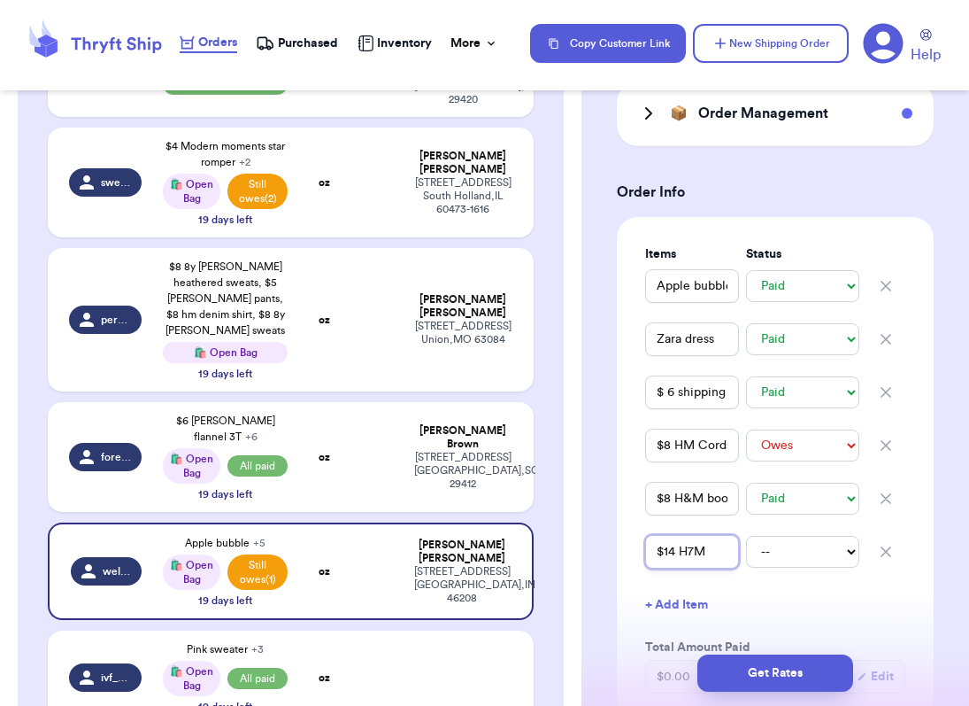
type input "$14 H7"
type input "$14 H"
type input "$14 H&"
click at [113, 450] on span "forever_laxin11" at bounding box center [116, 457] width 30 height 14
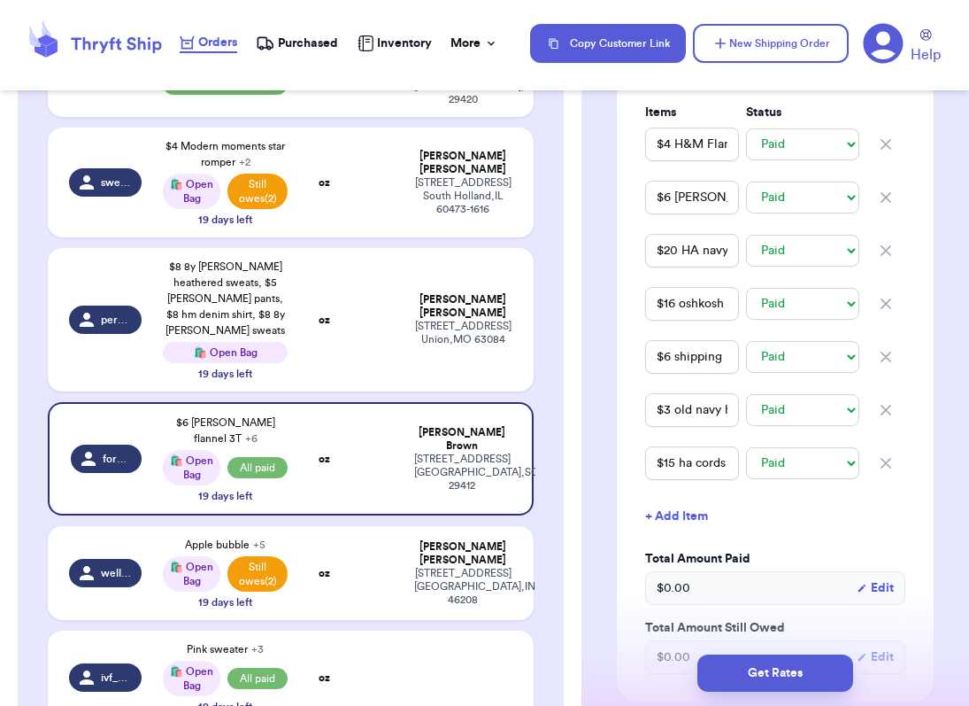
scroll to position [546, 0]
click at [684, 522] on button "+ Add Item" at bounding box center [775, 515] width 274 height 39
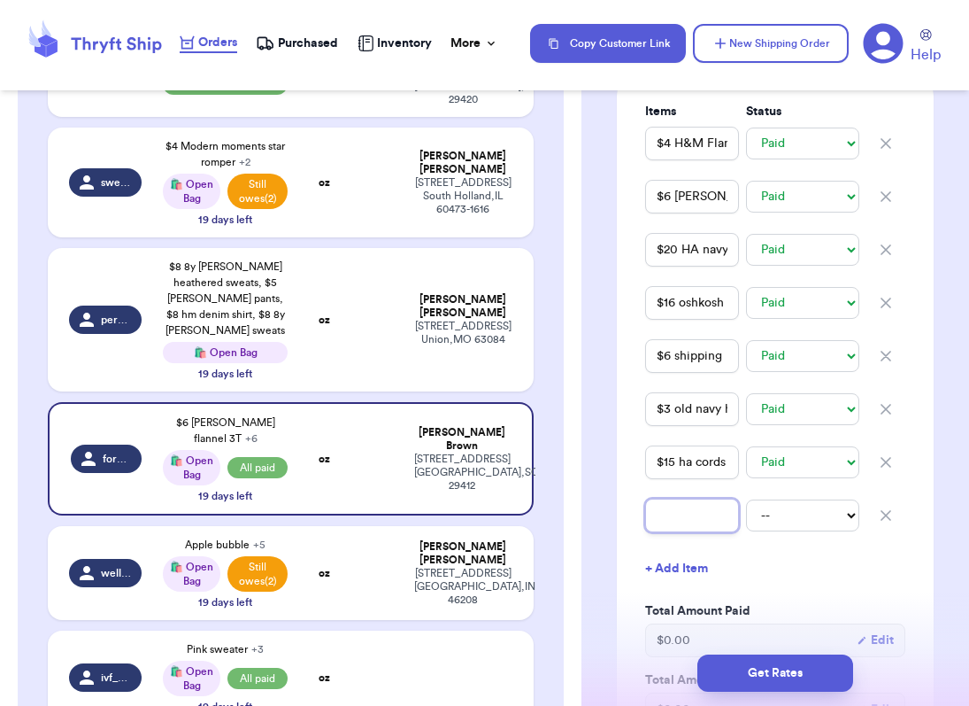
click at [684, 522] on input "text" at bounding box center [692, 515] width 94 height 34
click at [782, 521] on select "-- Paid Owes" at bounding box center [802, 515] width 113 height 32
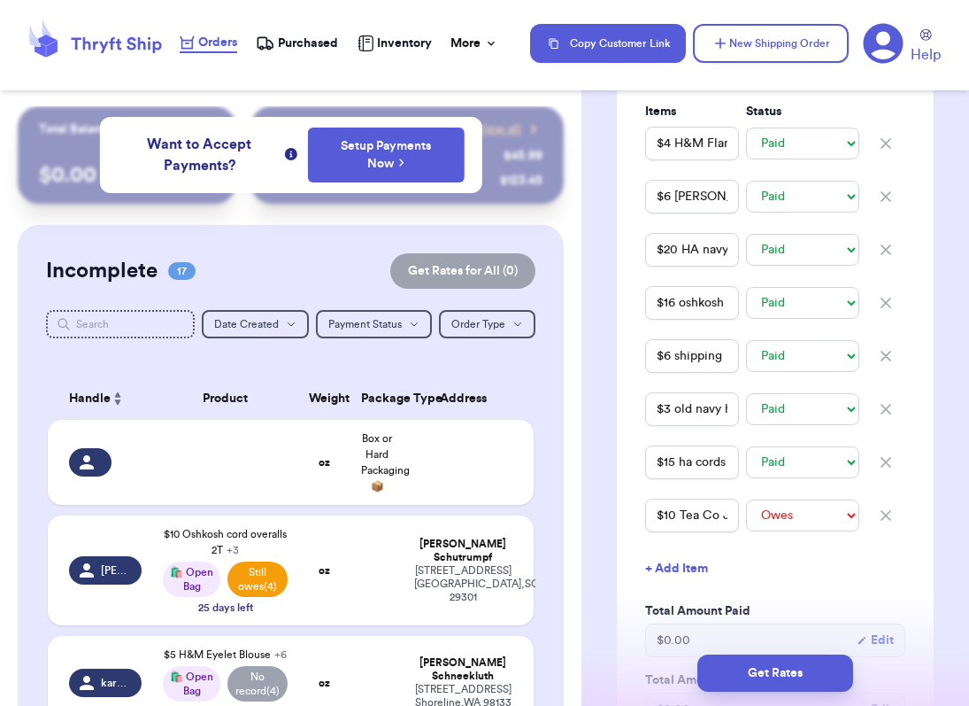
scroll to position [0, 0]
click at [135, 476] on div at bounding box center [105, 462] width 73 height 28
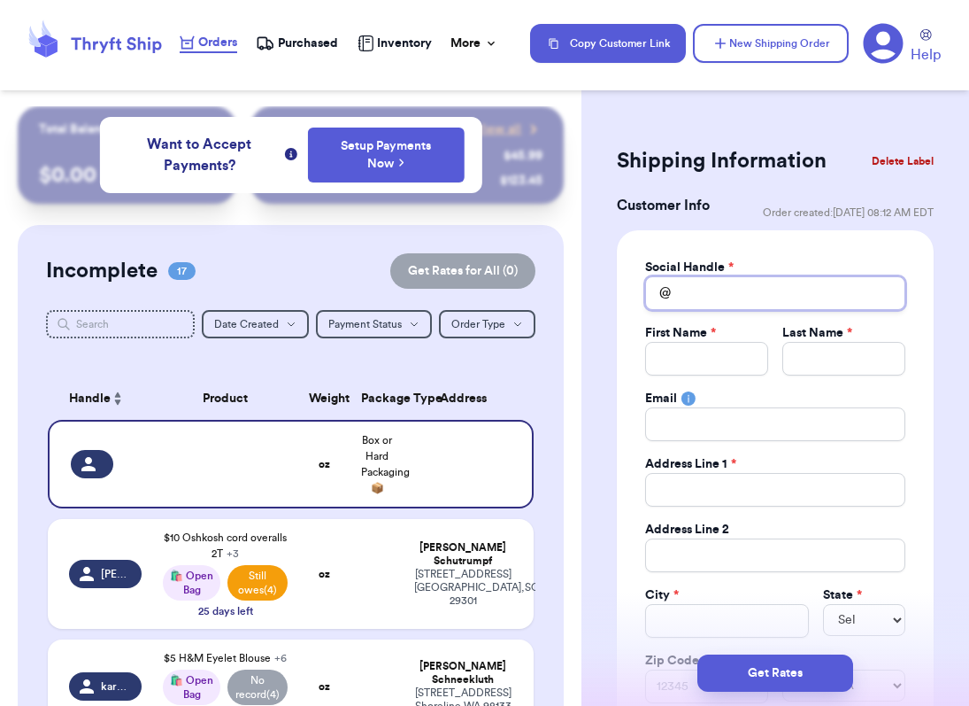
click at [761, 297] on input "Total Amount Paid" at bounding box center [775, 293] width 260 height 34
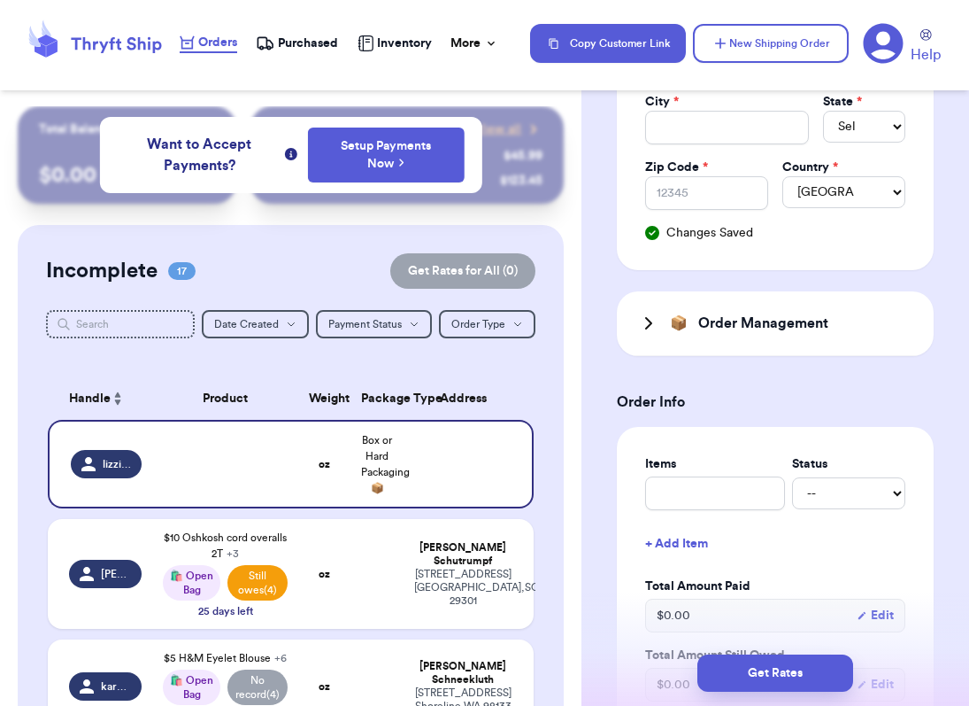
scroll to position [498, 0]
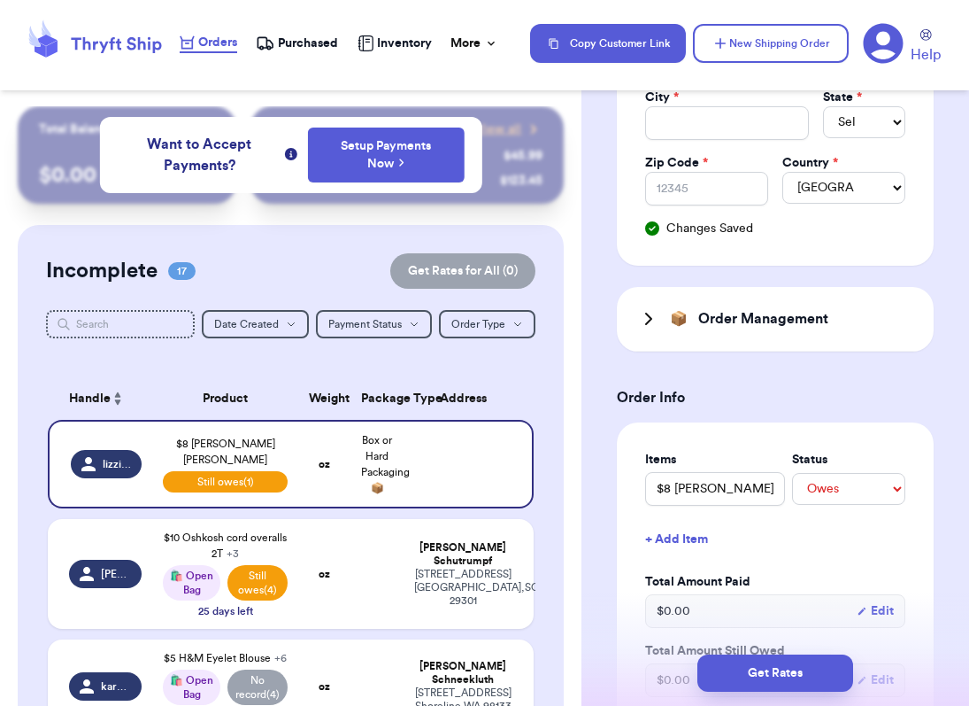
click at [697, 541] on button "+ Add Item" at bounding box center [775, 539] width 274 height 39
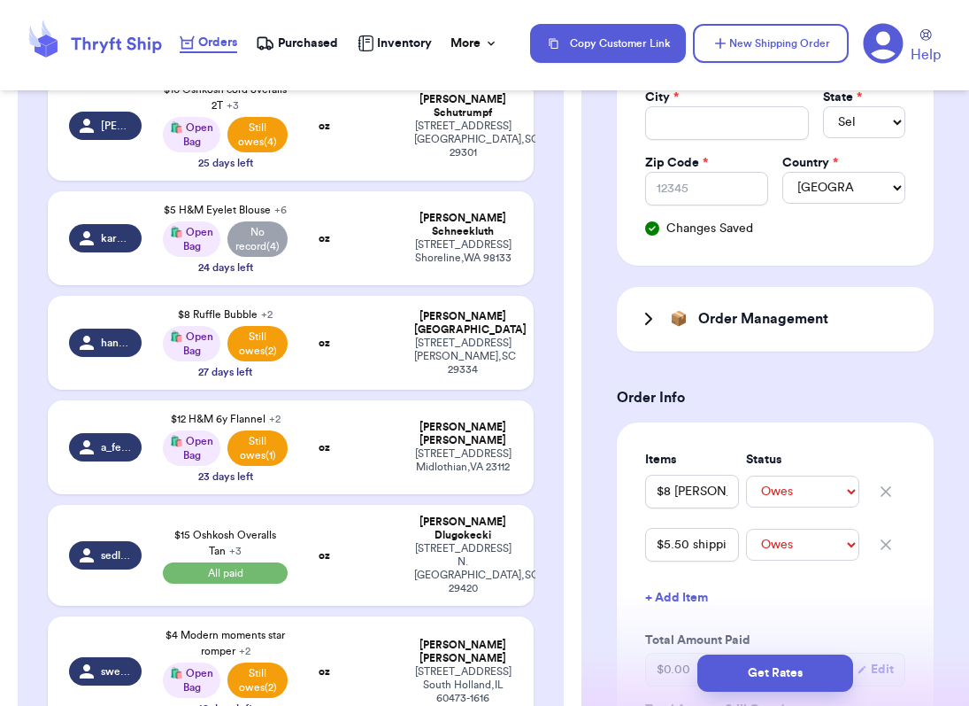
scroll to position [458, 0]
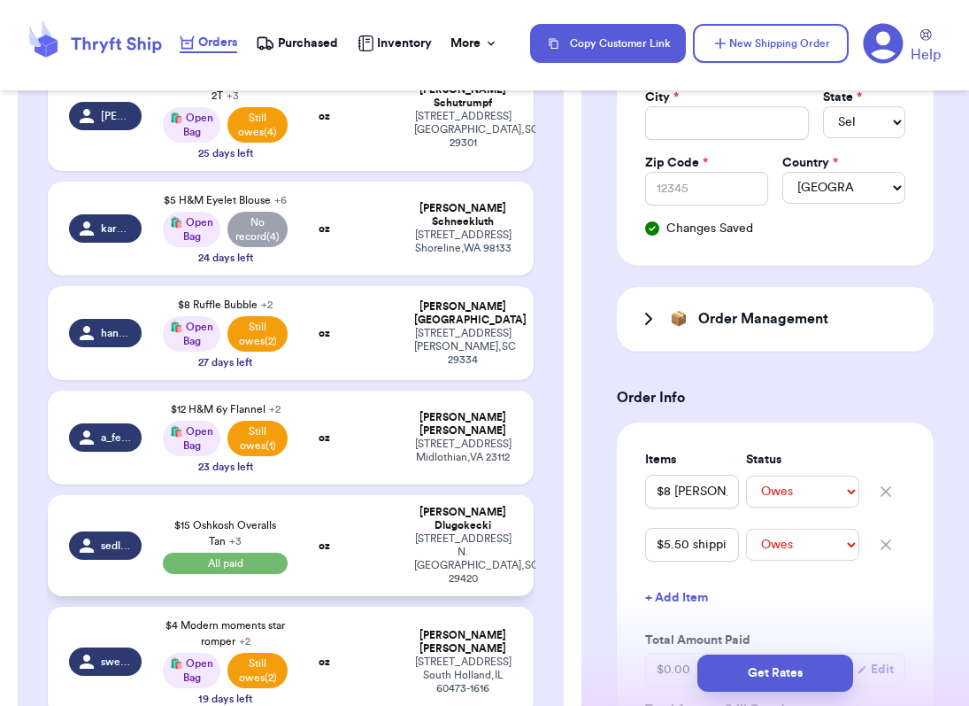
click at [103, 539] on span "sedlugokecki" at bounding box center [116, 545] width 30 height 14
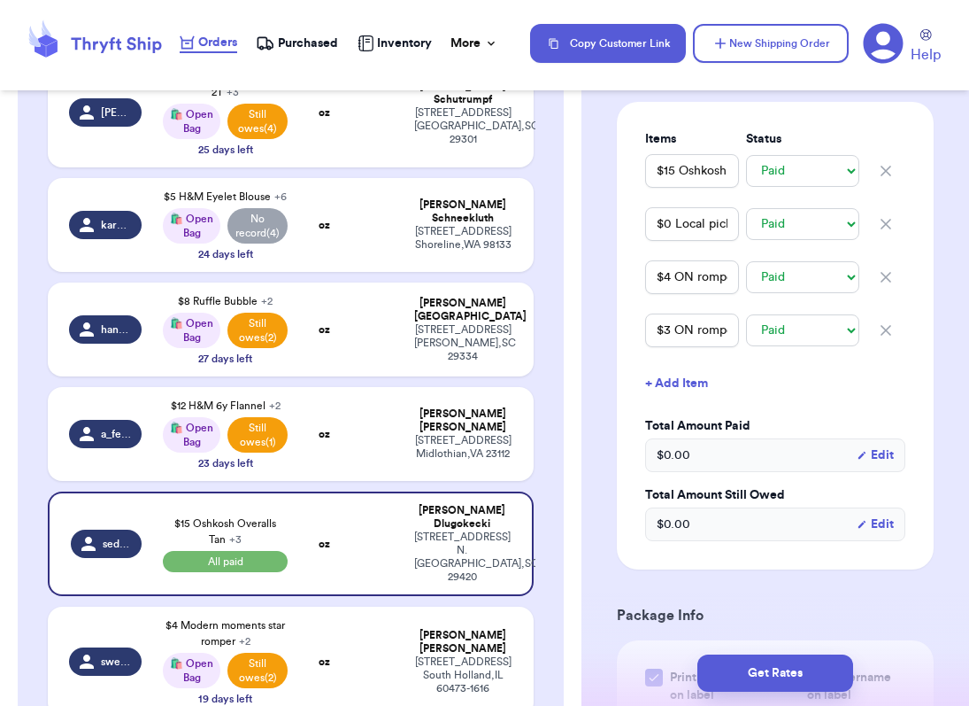
click at [687, 403] on button "+ Add Item" at bounding box center [775, 383] width 274 height 39
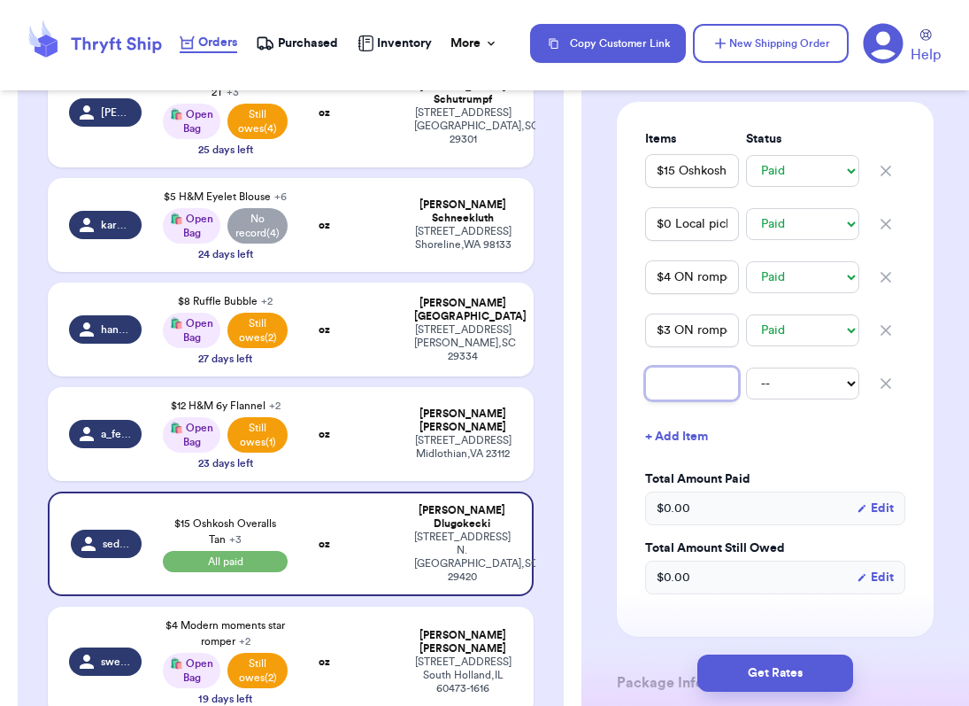
click at [688, 400] on input "text" at bounding box center [692, 384] width 94 height 34
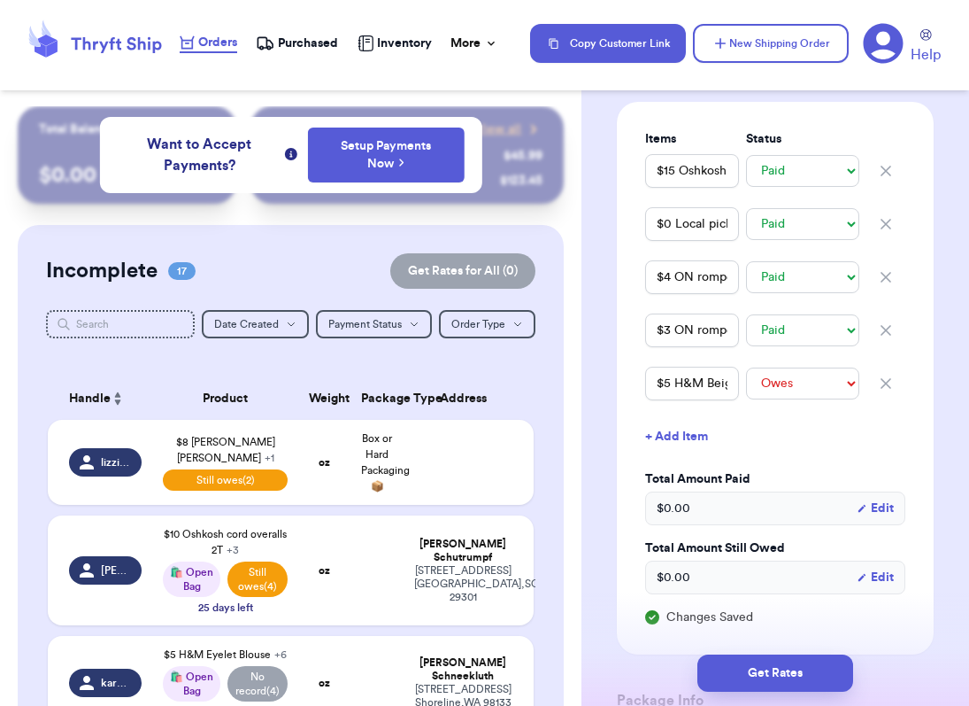
scroll to position [0, 0]
click at [128, 469] on span "lizzie_clayborn" at bounding box center [116, 462] width 30 height 14
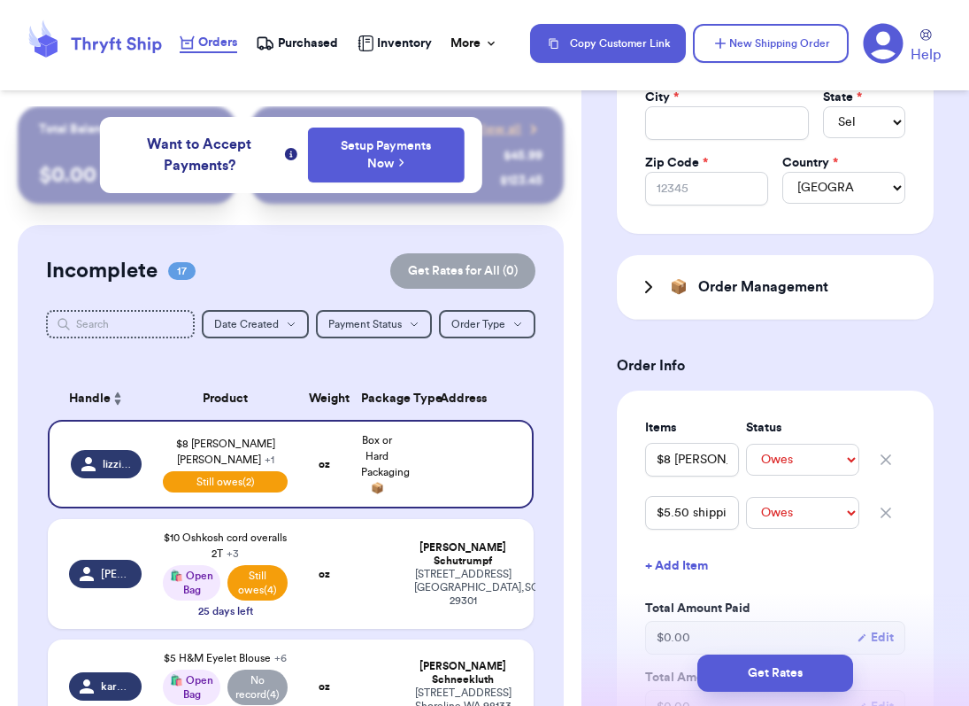
click at [700, 569] on button "+ Add Item" at bounding box center [775, 565] width 274 height 39
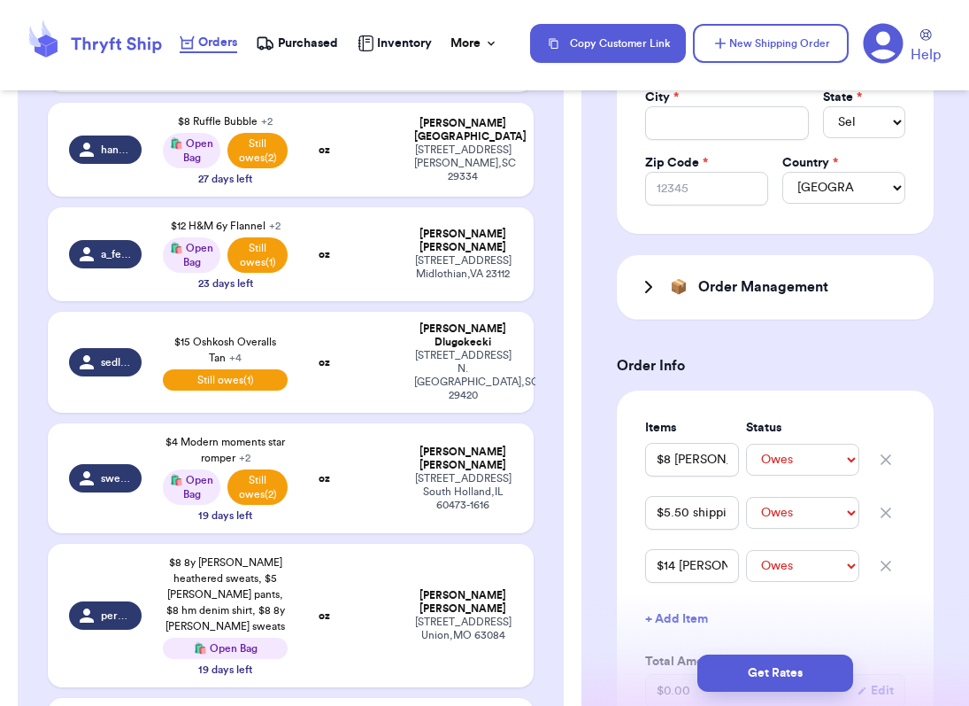
scroll to position [635, 0]
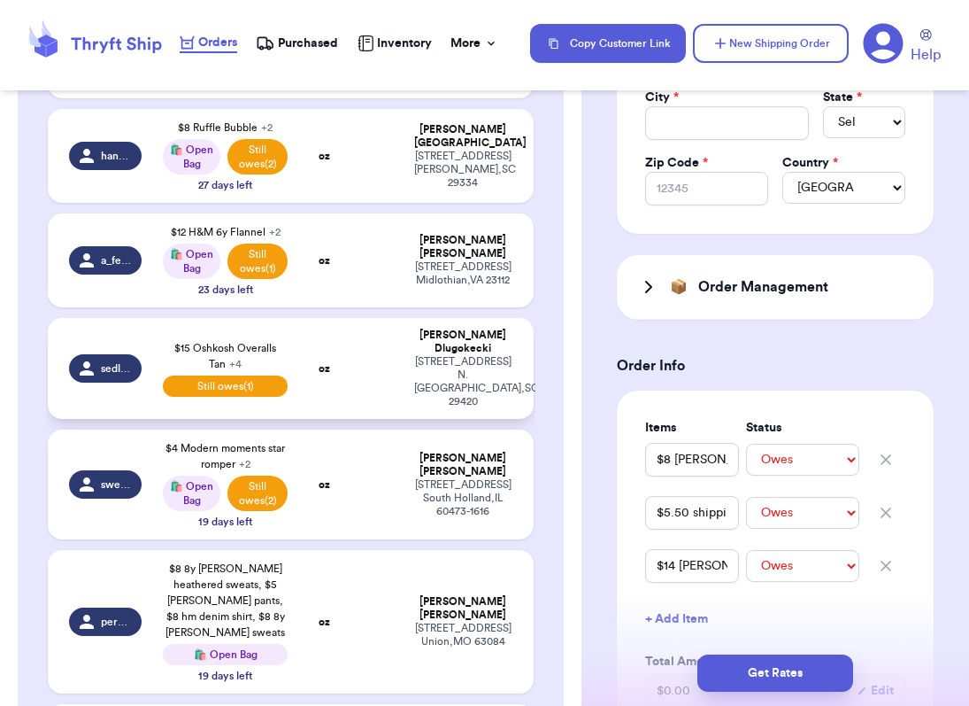
click at [361, 367] on td at bounding box center [377, 368] width 52 height 101
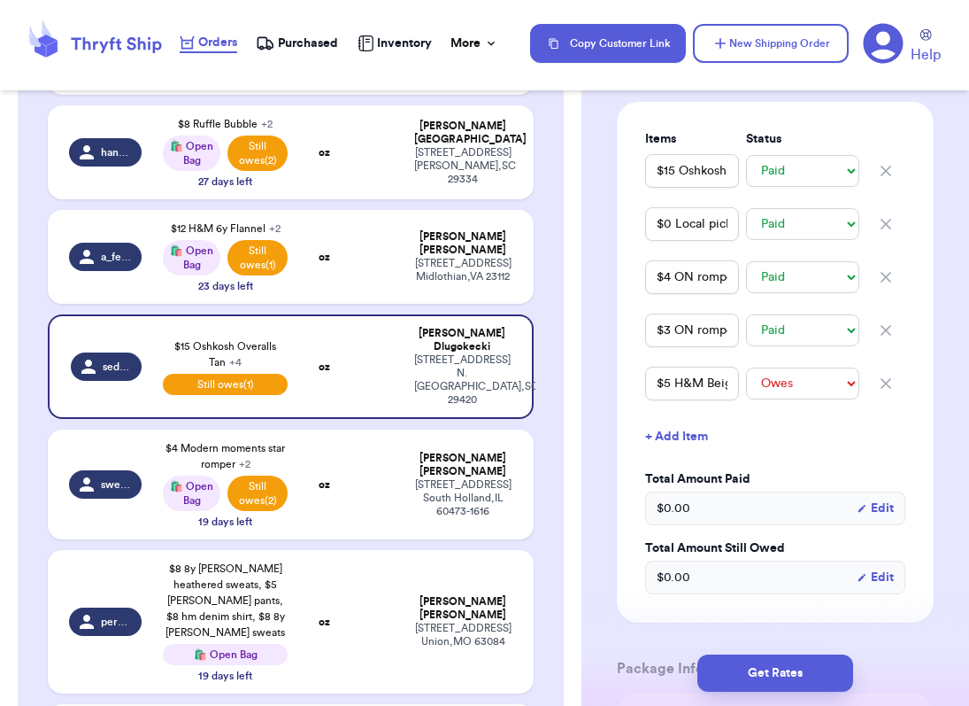
click at [696, 456] on button "+ Add Item" at bounding box center [775, 436] width 274 height 39
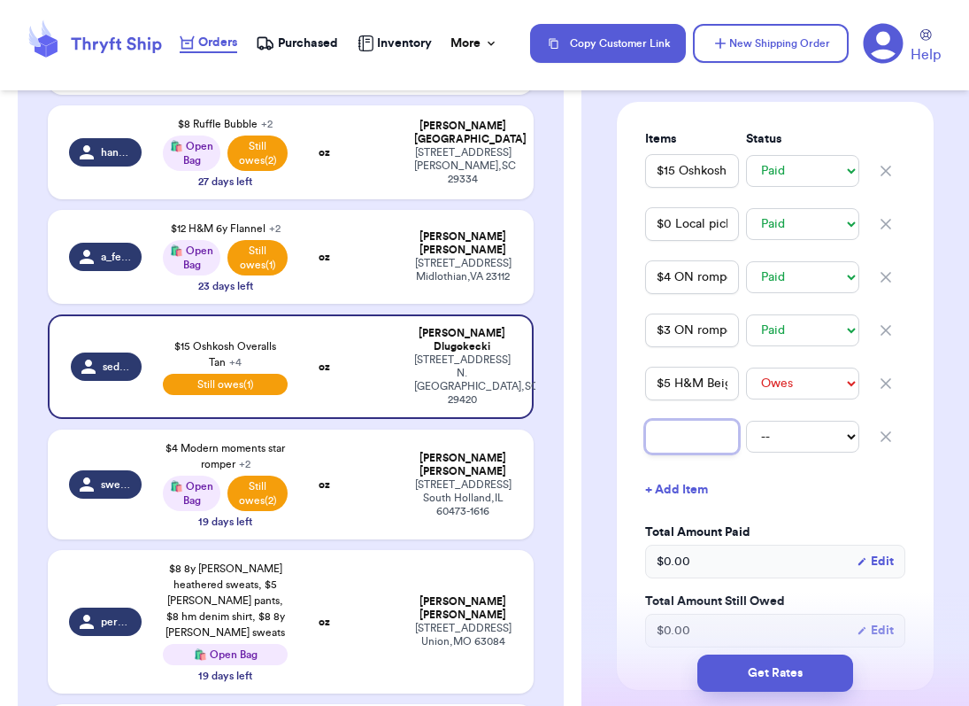
click at [672, 453] on input "text" at bounding box center [692, 437] width 94 height 34
click at [700, 509] on button "+ Add Item" at bounding box center [775, 489] width 274 height 39
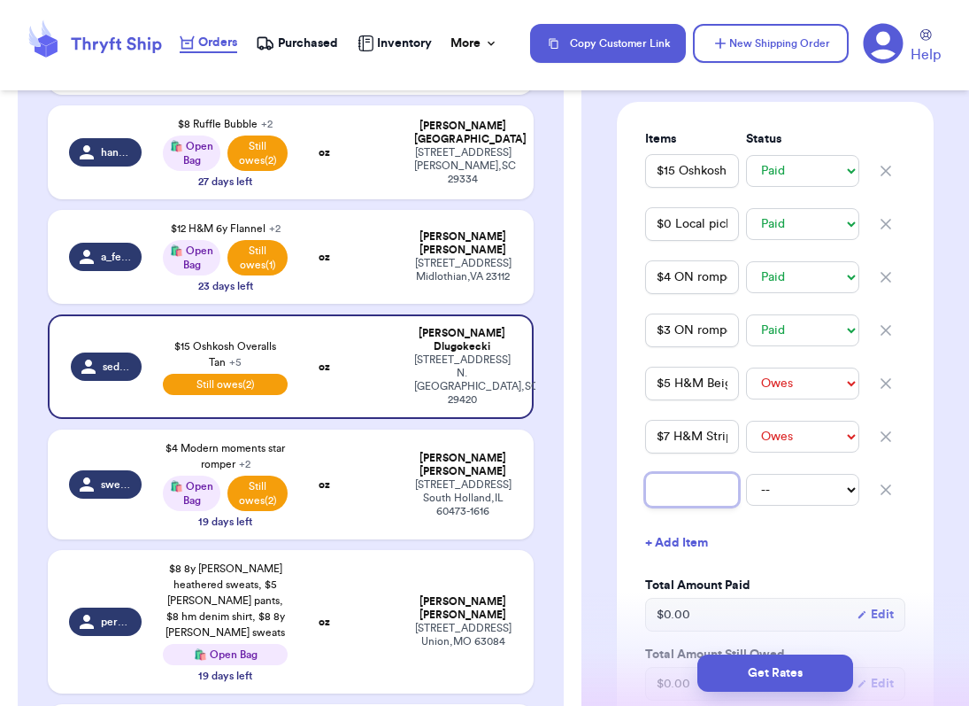
click at [656, 506] on input "text" at bounding box center [692, 490] width 94 height 34
click at [799, 509] on div "$6 H&M Grey Polo -- Paid Owes" at bounding box center [775, 489] width 260 height 39
